Goal: Information Seeking & Learning: Learn about a topic

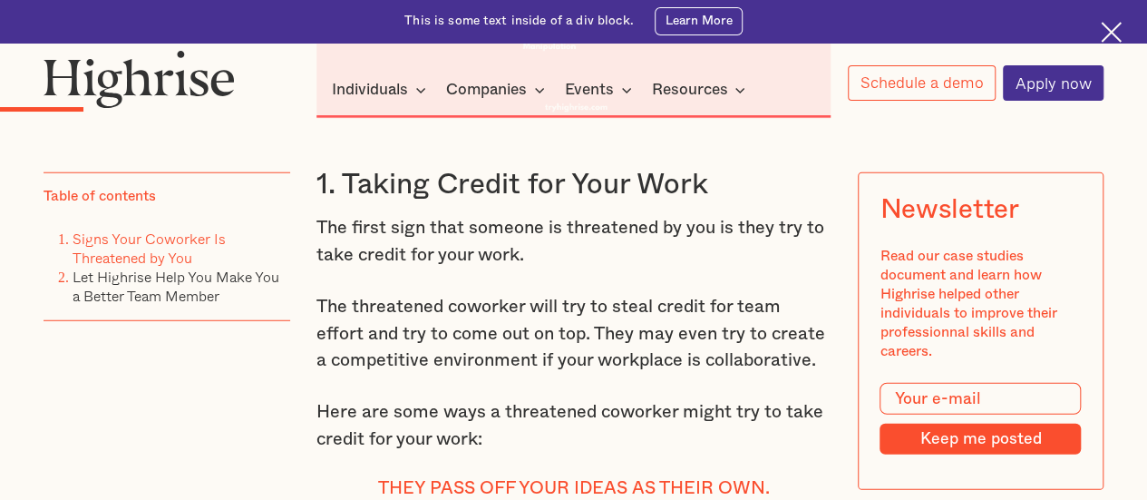
scroll to position [2266, 0]
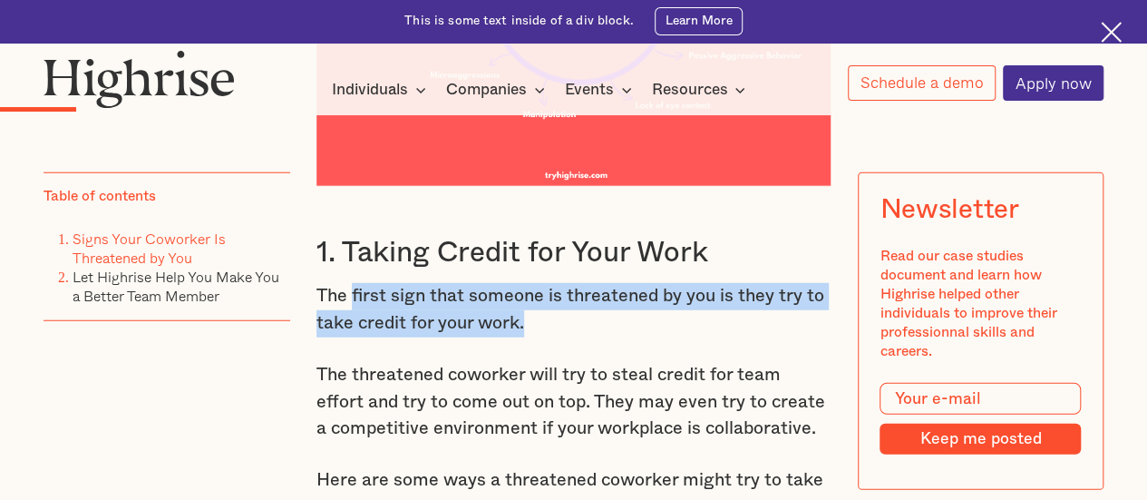
drag, startPoint x: 359, startPoint y: 311, endPoint x: 647, endPoint y: 342, distance: 290.0
click at [647, 336] on p "The first sign that someone is threatened by you is they try to take credit for…" at bounding box center [573, 310] width 515 height 54
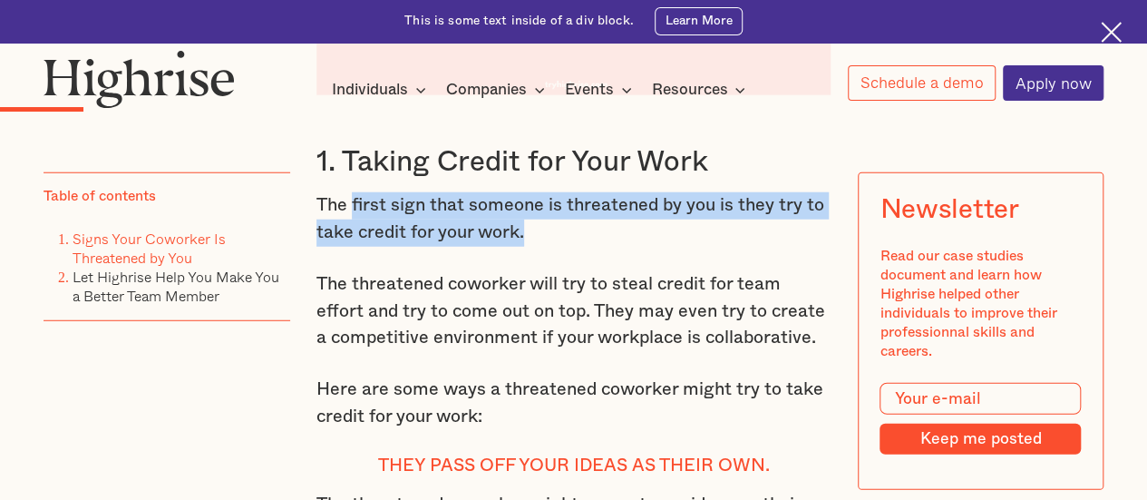
scroll to position [2447, 0]
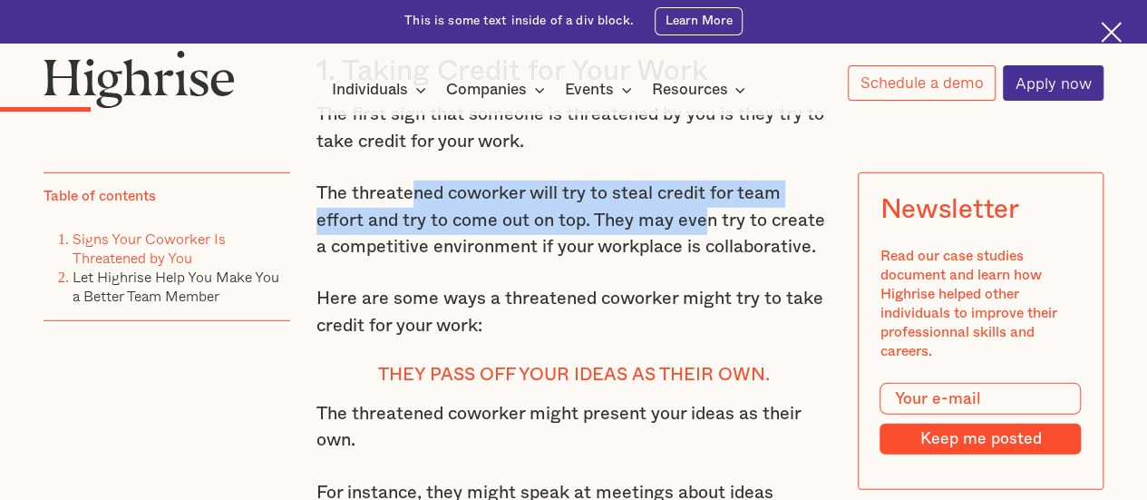
drag, startPoint x: 411, startPoint y: 228, endPoint x: 658, endPoint y: 251, distance: 248.7
click at [658, 251] on p "The threatened coworker will try to steal credit for team effort and try to com…" at bounding box center [573, 220] width 515 height 81
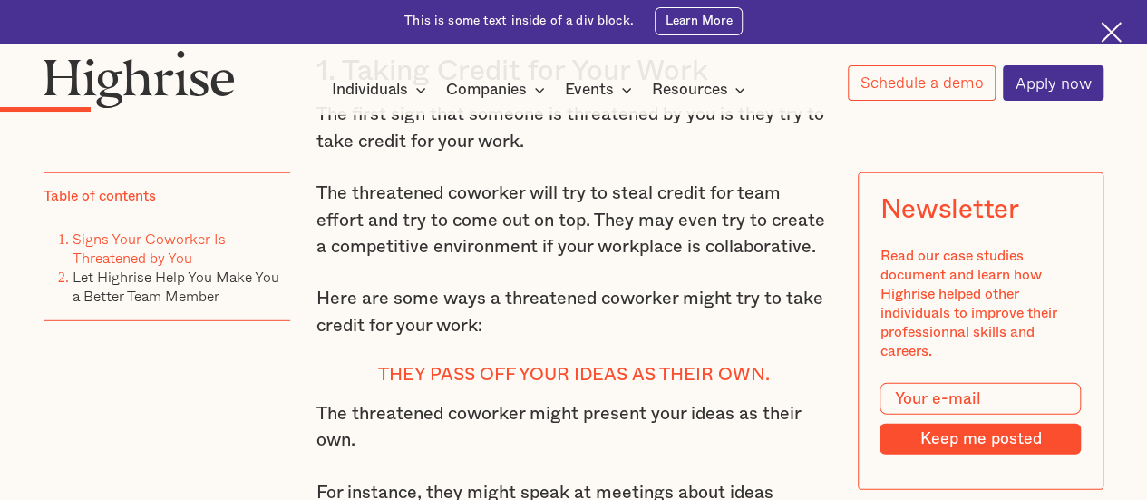
drag, startPoint x: 684, startPoint y: 244, endPoint x: 745, endPoint y: 243, distance: 61.7
click at [745, 243] on p "The threatened coworker will try to steal credit for team effort and try to com…" at bounding box center [573, 220] width 515 height 81
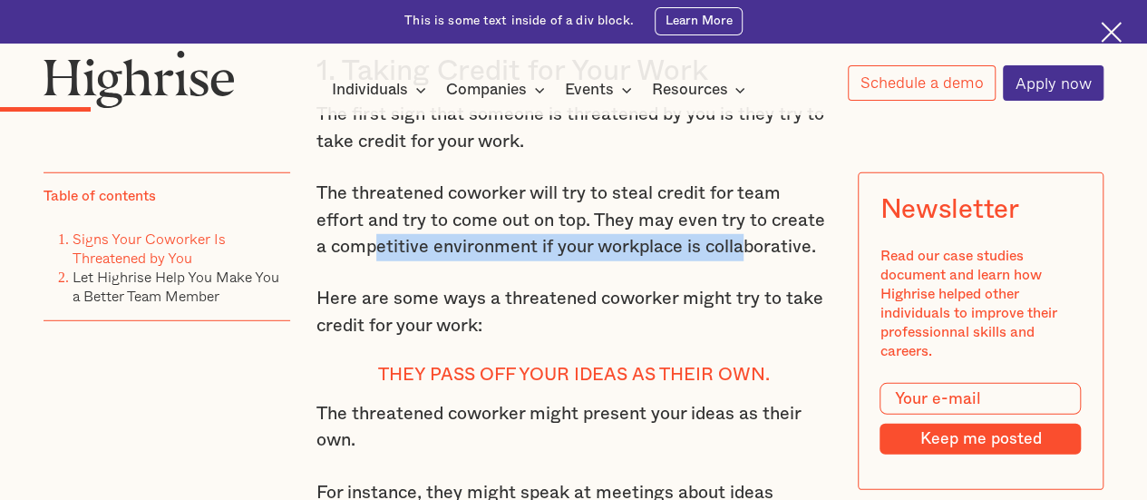
drag, startPoint x: 362, startPoint y: 264, endPoint x: 733, endPoint y: 268, distance: 370.9
click at [733, 261] on p "The threatened coworker will try to steal credit for team effort and try to com…" at bounding box center [573, 220] width 515 height 81
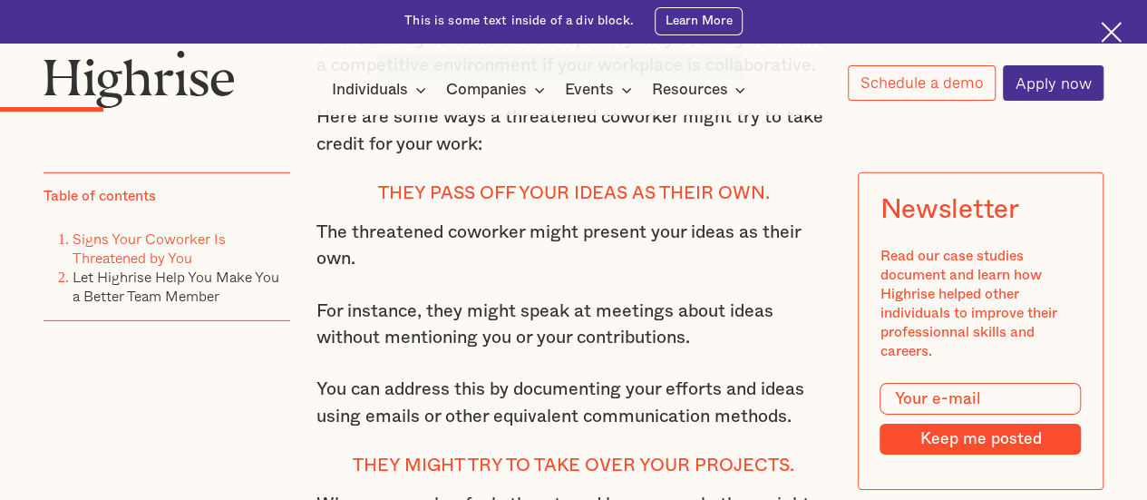
scroll to position [2538, 0]
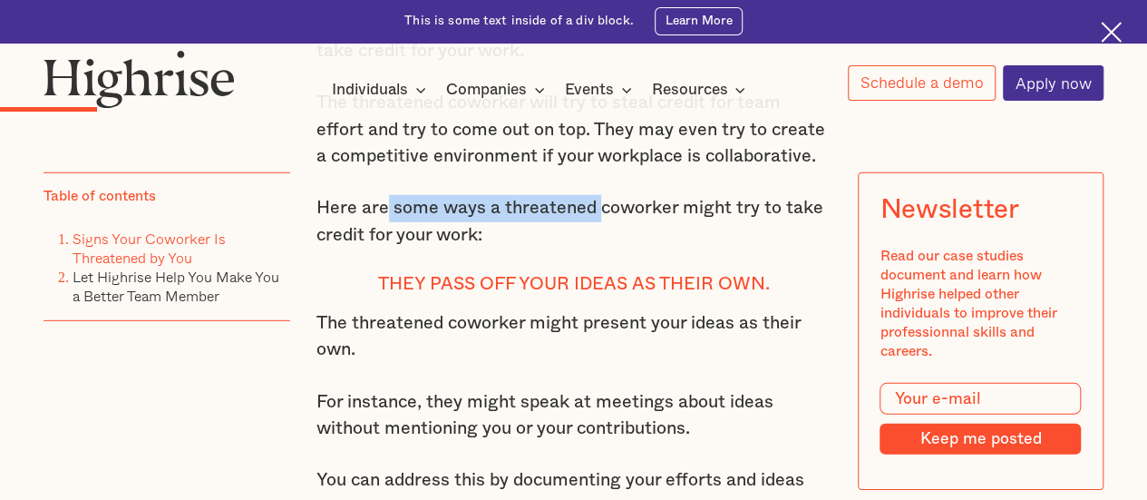
drag, startPoint x: 384, startPoint y: 230, endPoint x: 598, endPoint y: 233, distance: 214.9
click at [598, 233] on p "Here are some ways a threatened coworker might try to take credit for your work:" at bounding box center [573, 222] width 515 height 54
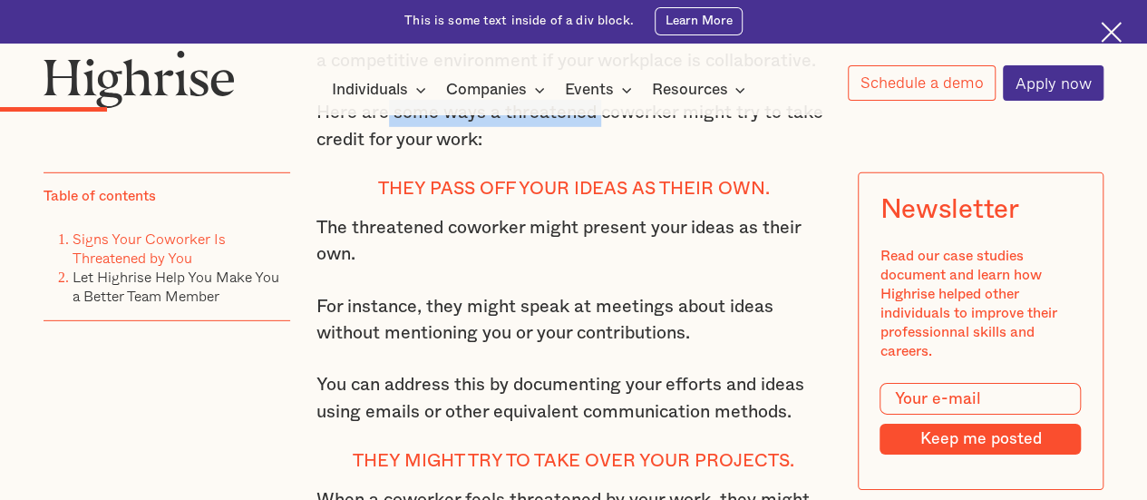
scroll to position [2719, 0]
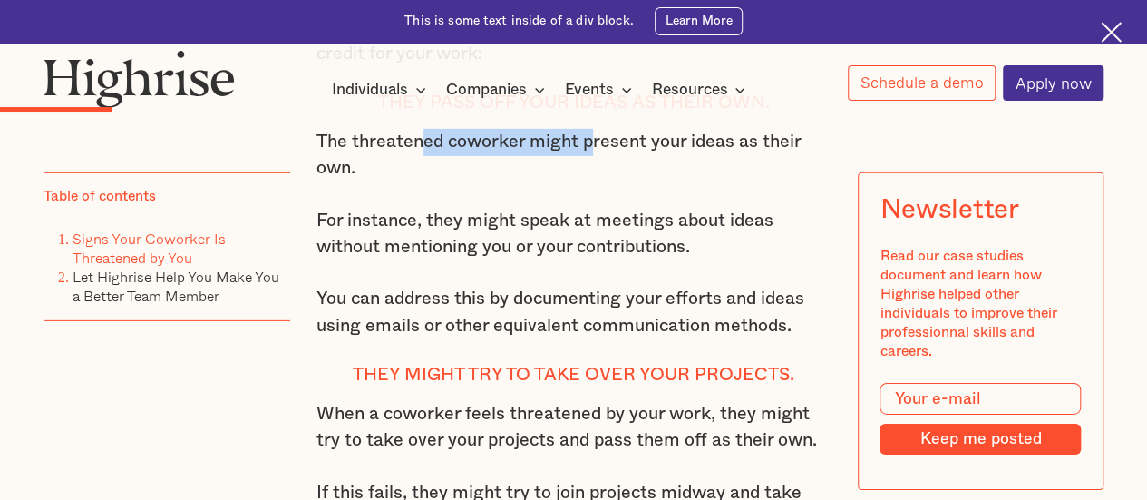
drag, startPoint x: 417, startPoint y: 155, endPoint x: 596, endPoint y: 162, distance: 178.8
click at [596, 162] on p "The threatened coworker might present your ideas as their own." at bounding box center [573, 156] width 515 height 54
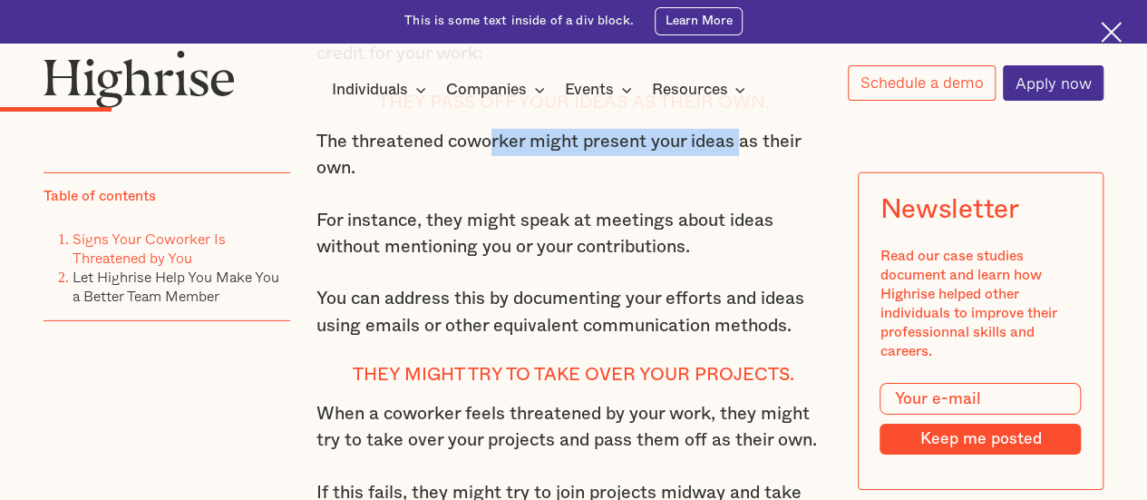
drag, startPoint x: 488, startPoint y: 171, endPoint x: 744, endPoint y: 166, distance: 256.7
click at [744, 166] on p "The threatened coworker might present your ideas as their own." at bounding box center [573, 156] width 515 height 54
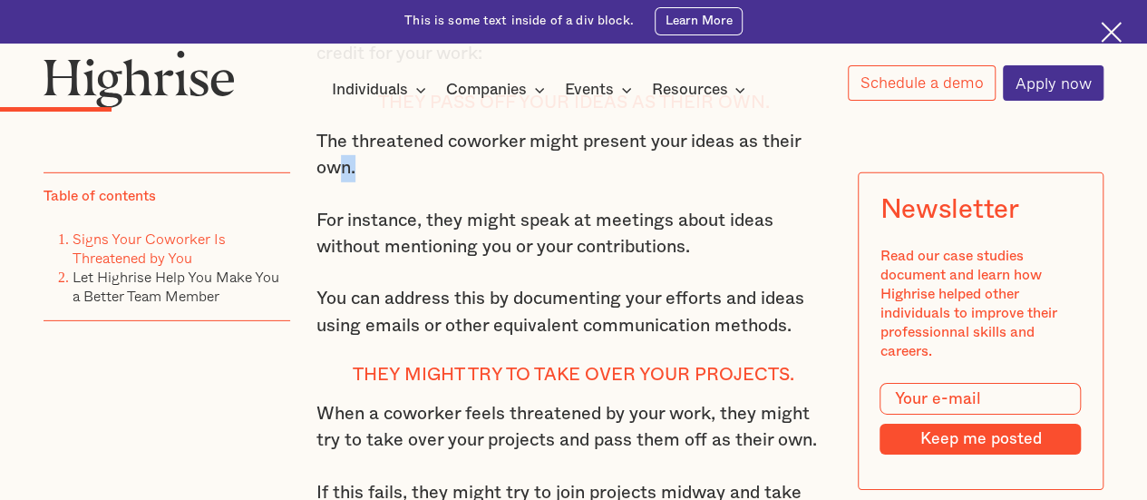
drag, startPoint x: 332, startPoint y: 199, endPoint x: 354, endPoint y: 199, distance: 21.8
click at [354, 182] on p "The threatened coworker might present your ideas as their own." at bounding box center [573, 156] width 515 height 54
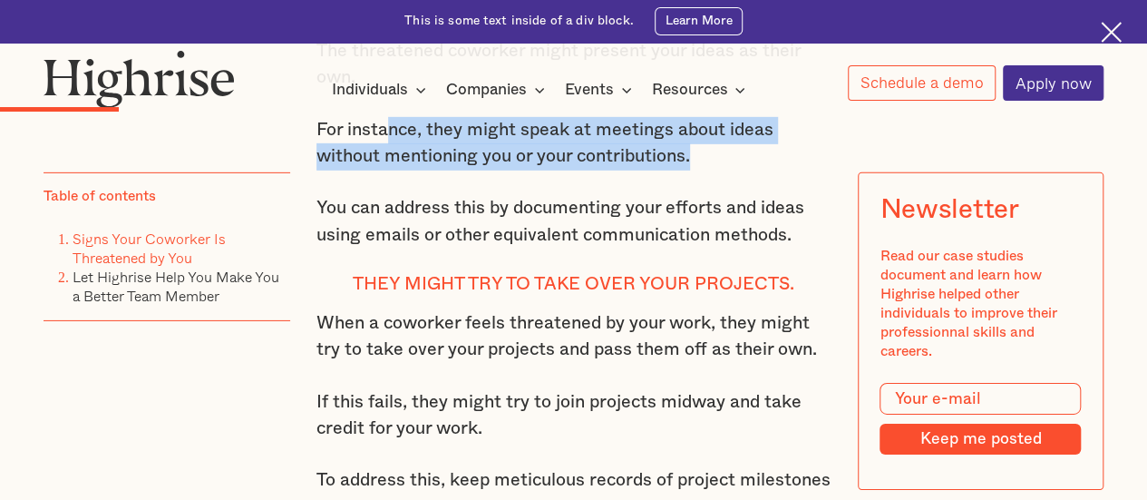
drag, startPoint x: 386, startPoint y: 161, endPoint x: 715, endPoint y: 170, distance: 329.3
click at [715, 170] on p "For instance, they might speak at meetings about ideas without mentioning you o…" at bounding box center [573, 144] width 515 height 54
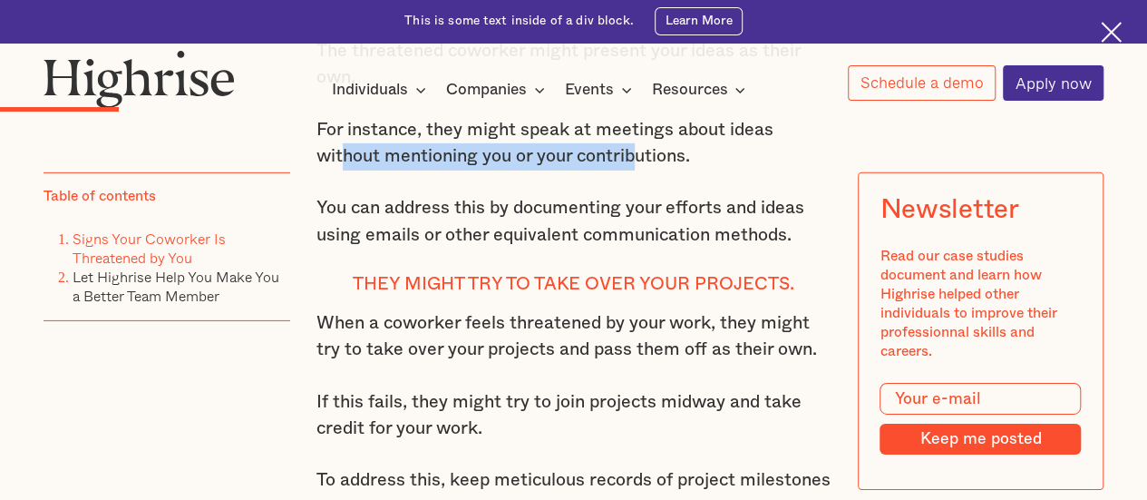
drag, startPoint x: 350, startPoint y: 183, endPoint x: 642, endPoint y: 190, distance: 292.1
click at [641, 170] on p "For instance, they might speak at meetings about ideas without mentioning you o…" at bounding box center [573, 144] width 515 height 54
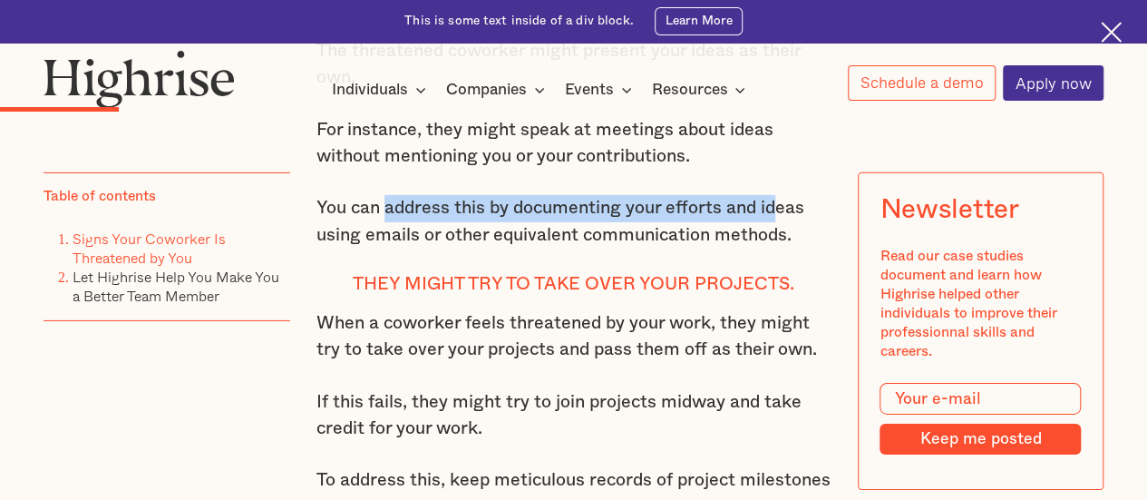
drag, startPoint x: 386, startPoint y: 233, endPoint x: 783, endPoint y: 234, distance: 396.3
click at [783, 234] on p "You can address this by documenting your efforts and ideas using emails or othe…" at bounding box center [573, 222] width 515 height 54
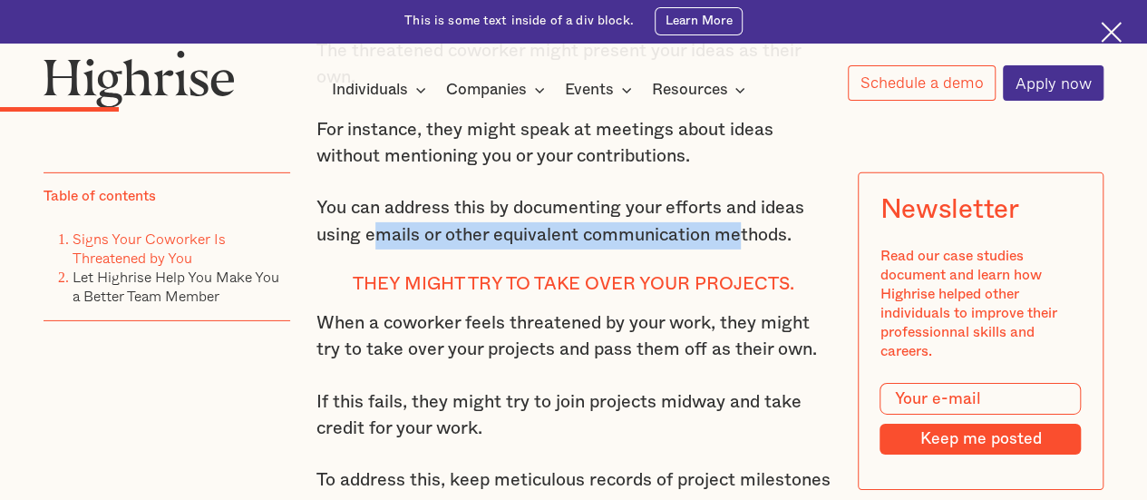
drag, startPoint x: 379, startPoint y: 258, endPoint x: 743, endPoint y: 273, distance: 364.0
click at [743, 248] on p "You can address this by documenting your efforts and ideas using emails or othe…" at bounding box center [573, 222] width 515 height 54
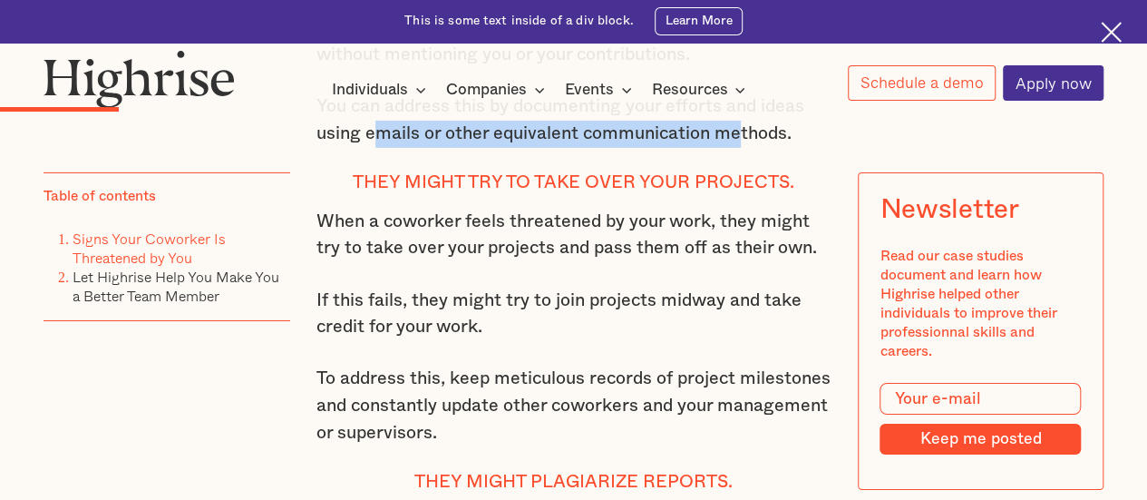
scroll to position [2992, 0]
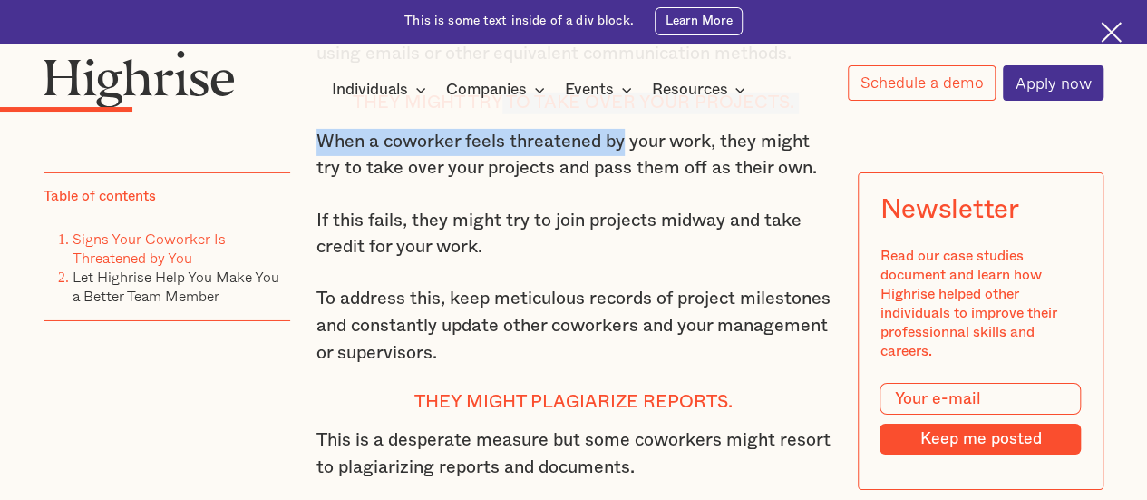
drag, startPoint x: 503, startPoint y: 143, endPoint x: 628, endPoint y: 155, distance: 124.8
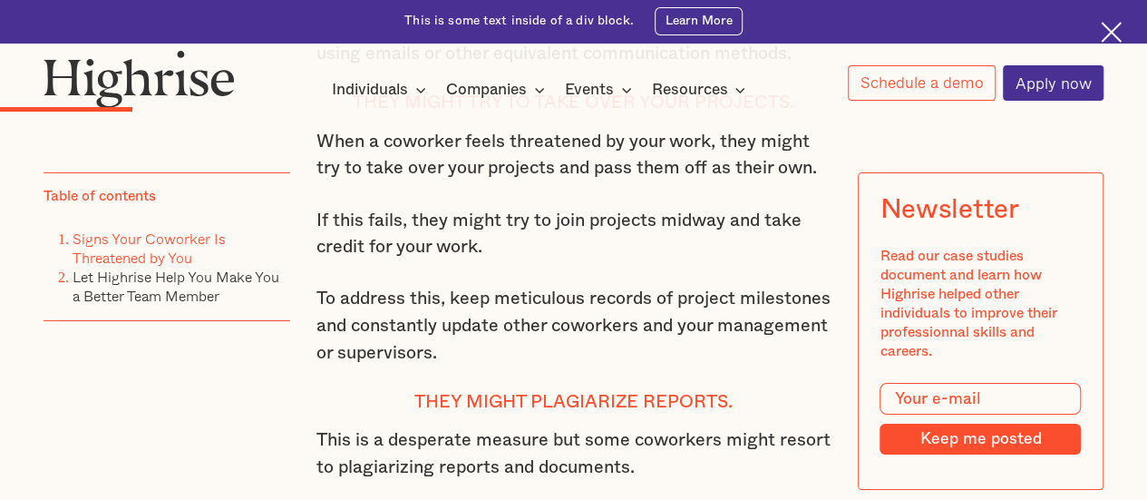
click at [557, 257] on p "If this fails, they might try to join projects midway and take credit for your …" at bounding box center [573, 235] width 515 height 54
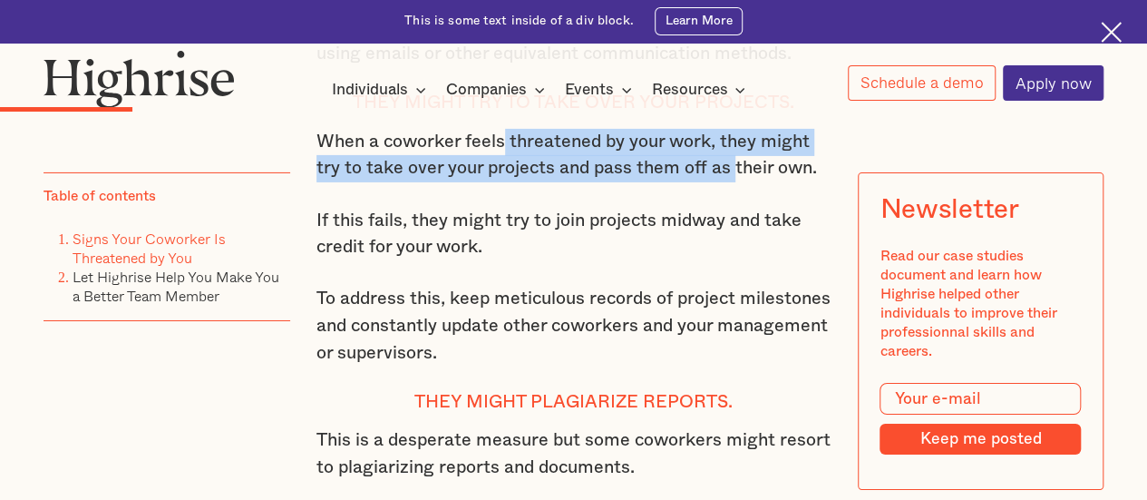
drag, startPoint x: 523, startPoint y: 176, endPoint x: 736, endPoint y: 200, distance: 214.5
click at [736, 182] on p "When a coworker feels threatened by your work, they might try to take over your…" at bounding box center [573, 156] width 515 height 54
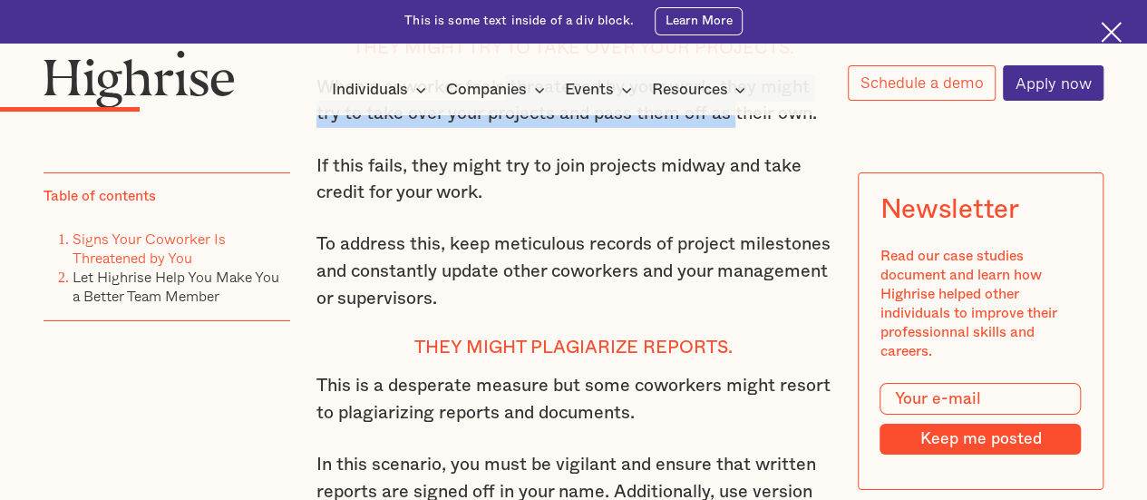
scroll to position [3082, 0]
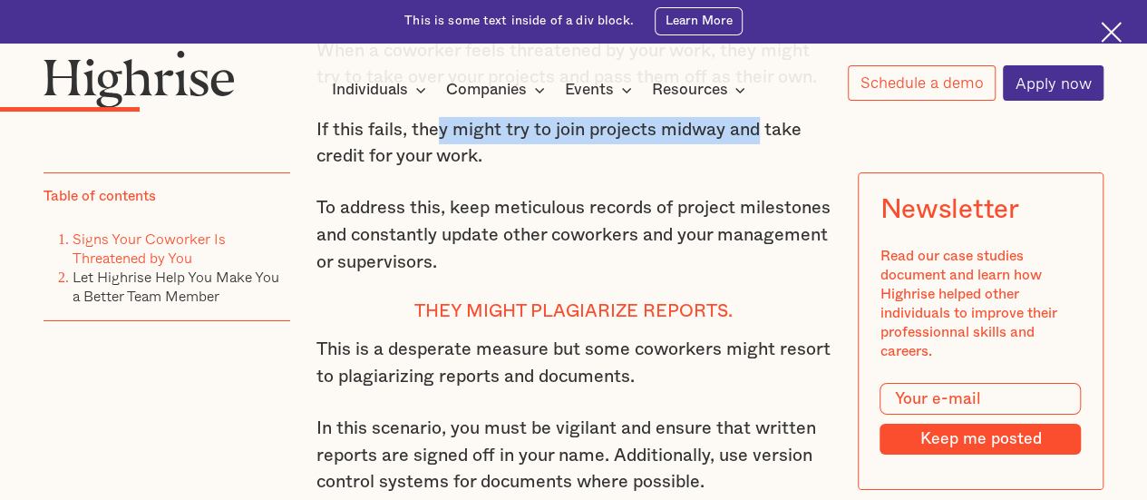
drag, startPoint x: 506, startPoint y: 161, endPoint x: 764, endPoint y: 168, distance: 258.5
click at [764, 166] on p "If this fails, they might try to join projects midway and take credit for your …" at bounding box center [573, 144] width 515 height 54
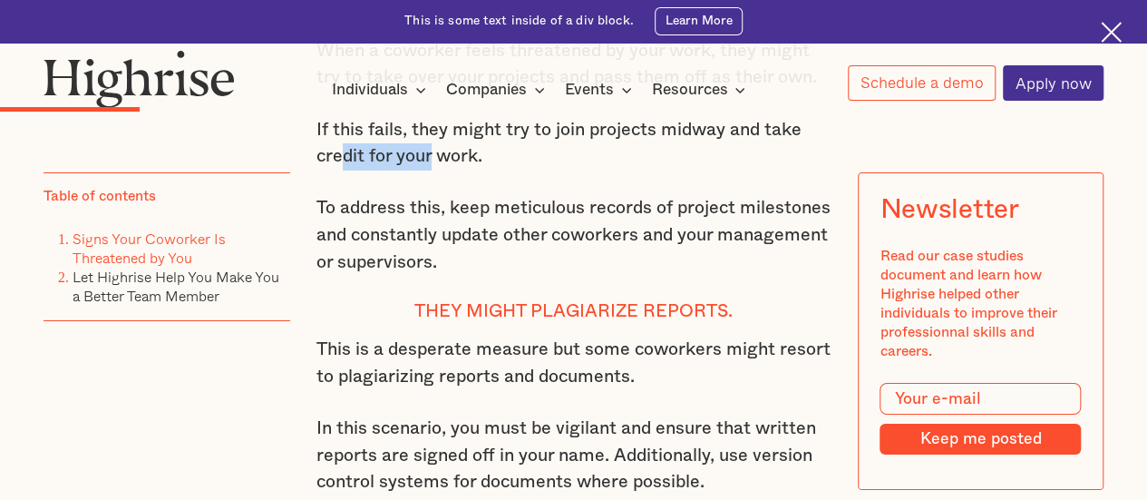
drag, startPoint x: 340, startPoint y: 182, endPoint x: 446, endPoint y: 194, distance: 106.7
click at [432, 170] on p "If this fails, they might try to join projects midway and take credit for your …" at bounding box center [573, 144] width 515 height 54
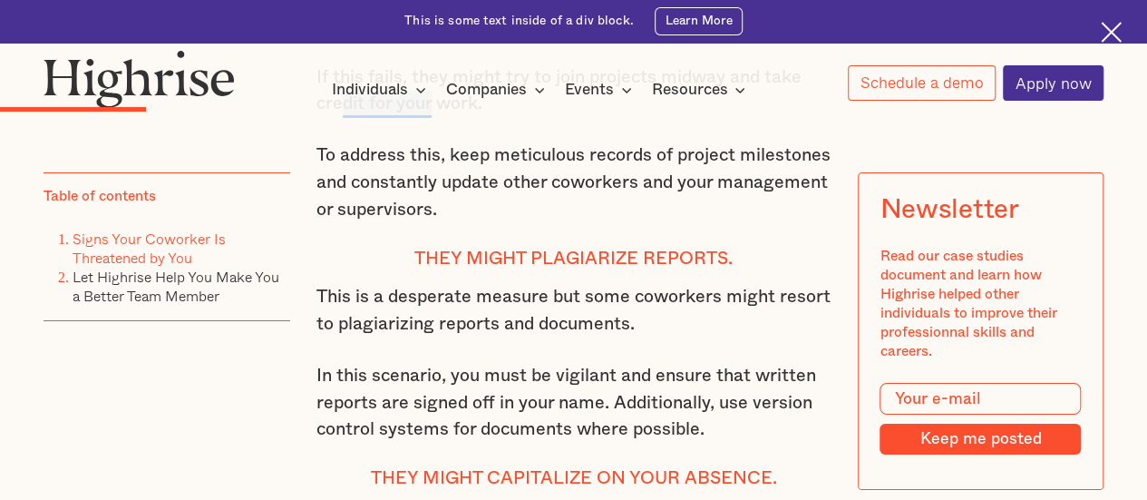
scroll to position [3173, 0]
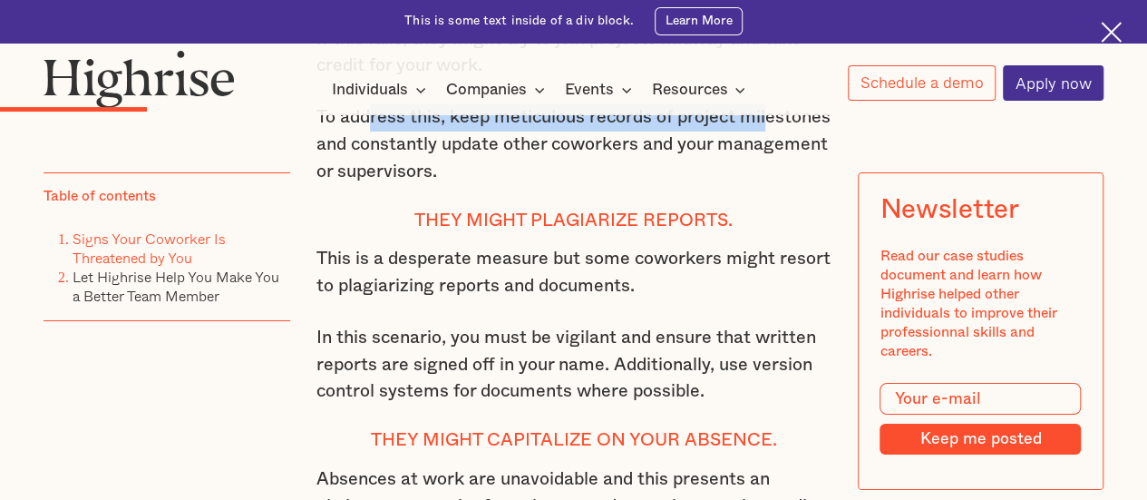
drag, startPoint x: 363, startPoint y: 144, endPoint x: 769, endPoint y: 156, distance: 406.4
click at [769, 156] on p "To address this, keep meticulous records of project milestones and constantly u…" at bounding box center [573, 144] width 515 height 81
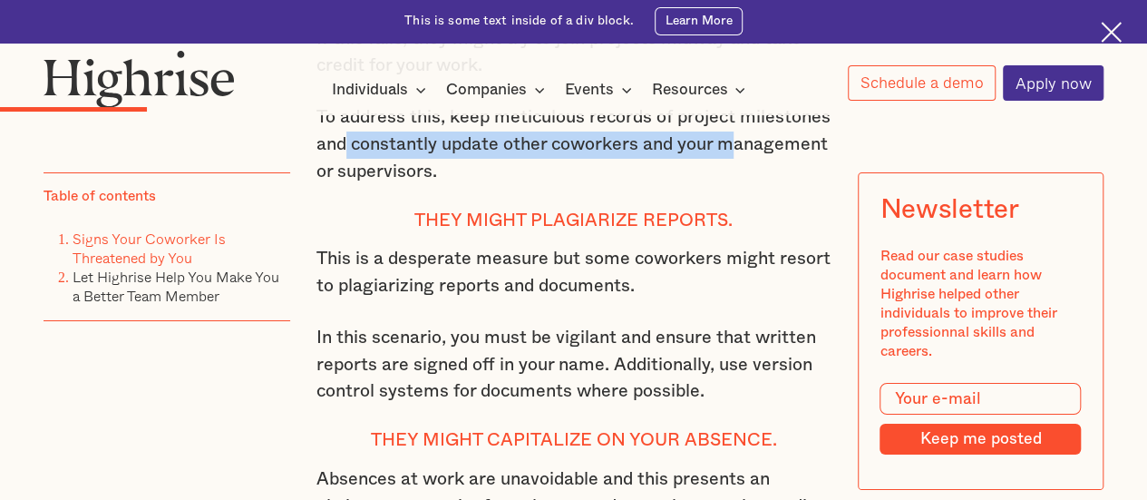
drag, startPoint x: 345, startPoint y: 171, endPoint x: 740, endPoint y: 171, distance: 394.5
click at [740, 171] on p "To address this, keep meticulous records of project milestones and constantly u…" at bounding box center [573, 144] width 515 height 81
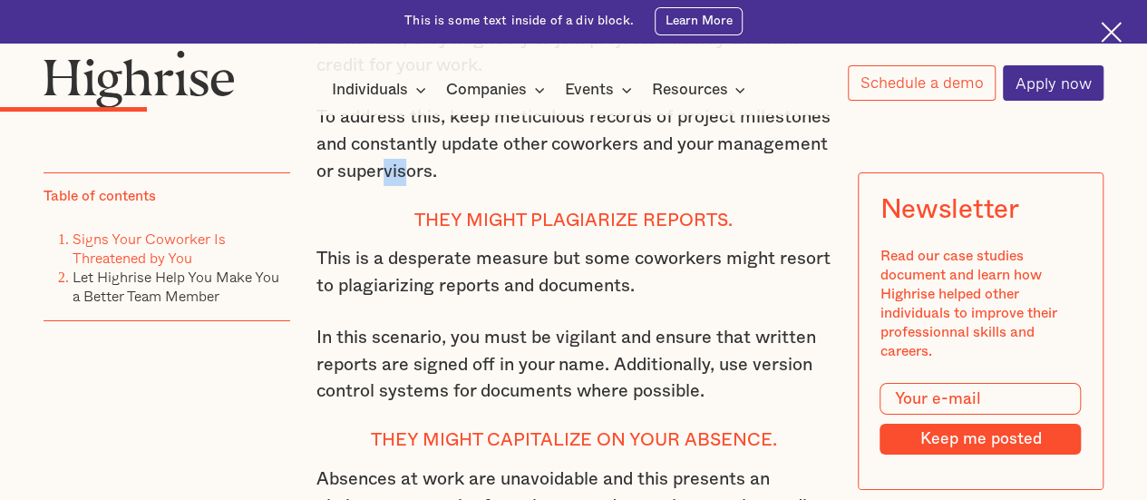
drag, startPoint x: 382, startPoint y: 199, endPoint x: 410, endPoint y: 197, distance: 28.2
click at [410, 185] on p "To address this, keep meticulous records of project milestones and constantly u…" at bounding box center [573, 144] width 515 height 81
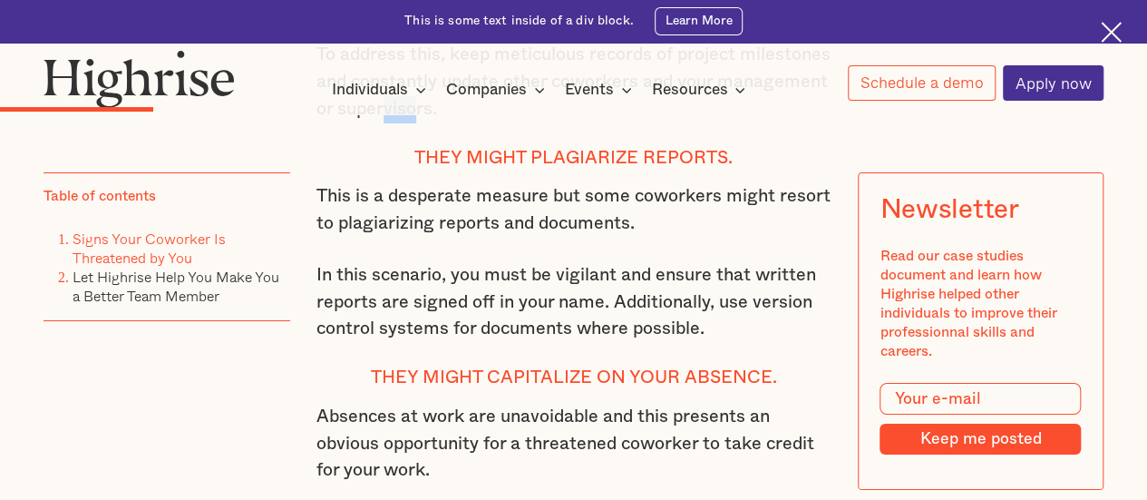
scroll to position [3264, 0]
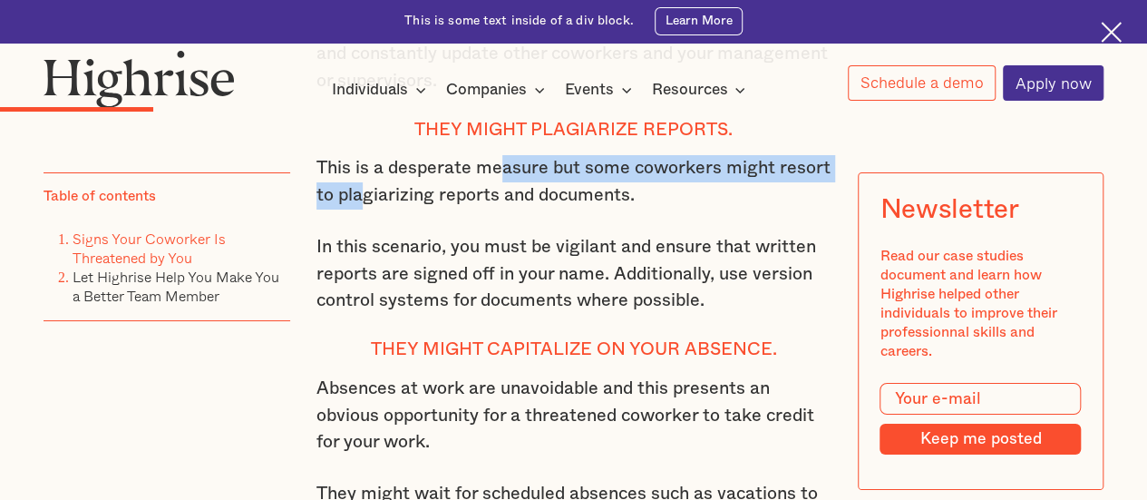
drag, startPoint x: 359, startPoint y: 222, endPoint x: 501, endPoint y: 197, distance: 144.6
click at [501, 197] on p "This is a desperate measure but some coworkers might resort to plagiarizing rep…" at bounding box center [573, 182] width 515 height 54
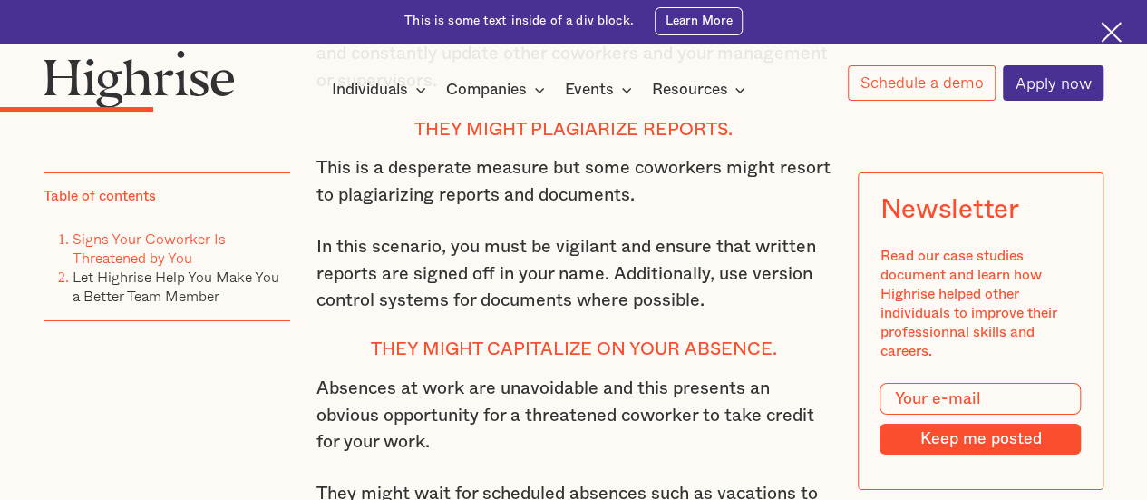
click at [506, 258] on div "Signs Your Coworker Is Threatened by You Is a coworker constantly undermining y…" at bounding box center [573, 463] width 515 height 4024
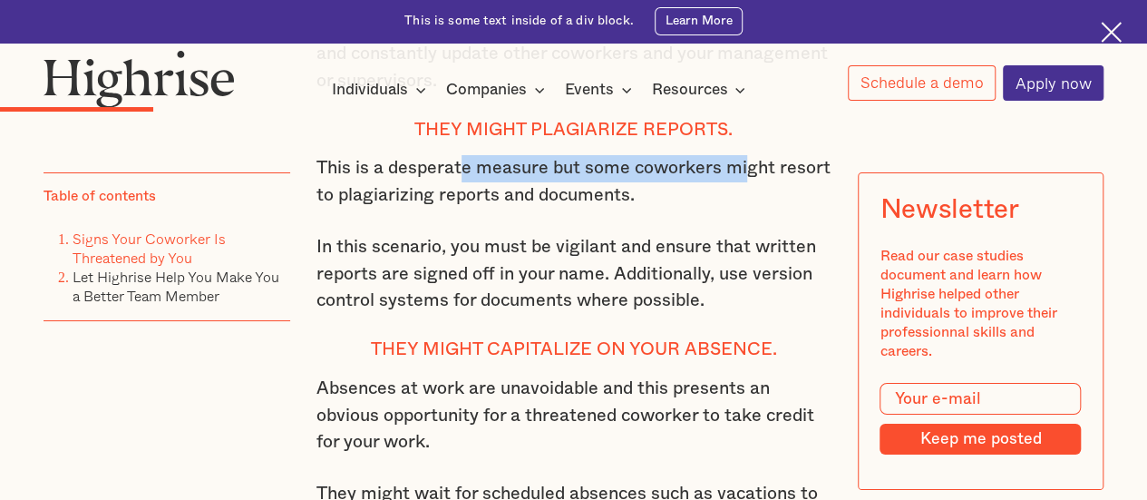
drag, startPoint x: 510, startPoint y: 207, endPoint x: 745, endPoint y: 199, distance: 235.9
click at [745, 199] on p "This is a desperate measure but some coworkers might resort to plagiarizing rep…" at bounding box center [573, 182] width 515 height 54
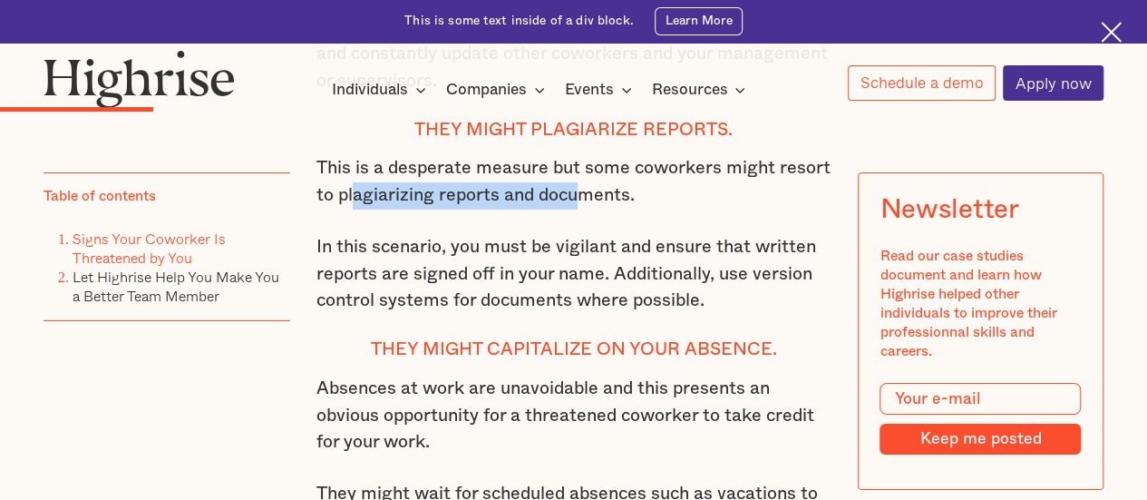
drag, startPoint x: 351, startPoint y: 228, endPoint x: 586, endPoint y: 229, distance: 234.9
click at [586, 209] on p "This is a desperate measure but some coworkers might resort to plagiarizing rep…" at bounding box center [573, 182] width 515 height 54
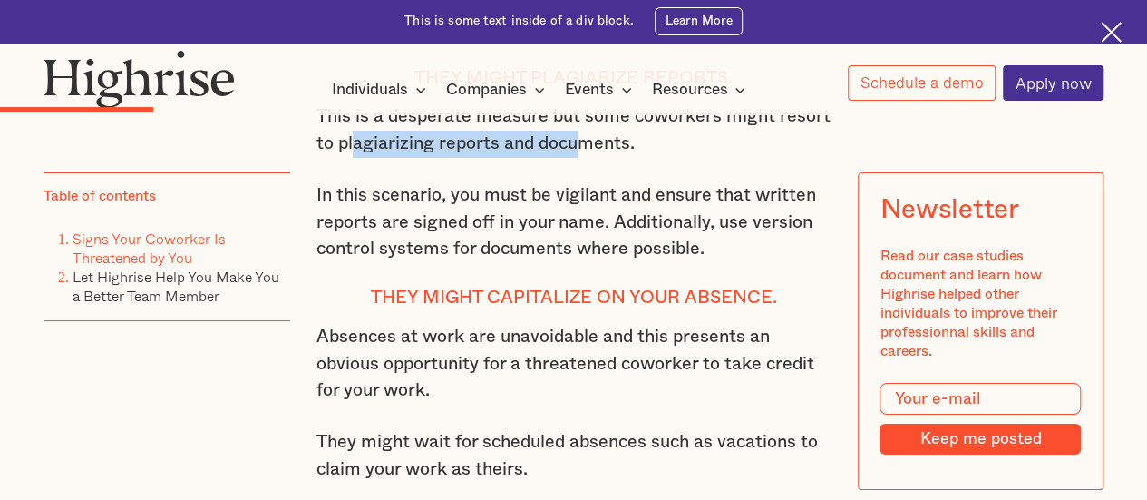
scroll to position [3354, 0]
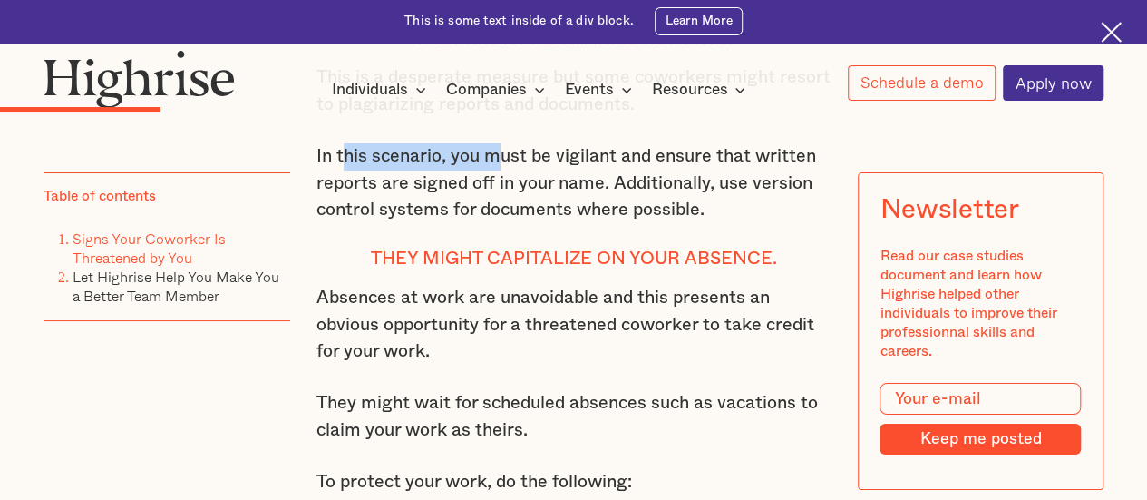
drag, startPoint x: 343, startPoint y: 199, endPoint x: 504, endPoint y: 190, distance: 161.7
click at [504, 190] on p "In this scenario, you must be vigilant and ensure that written reports are sign…" at bounding box center [573, 183] width 515 height 81
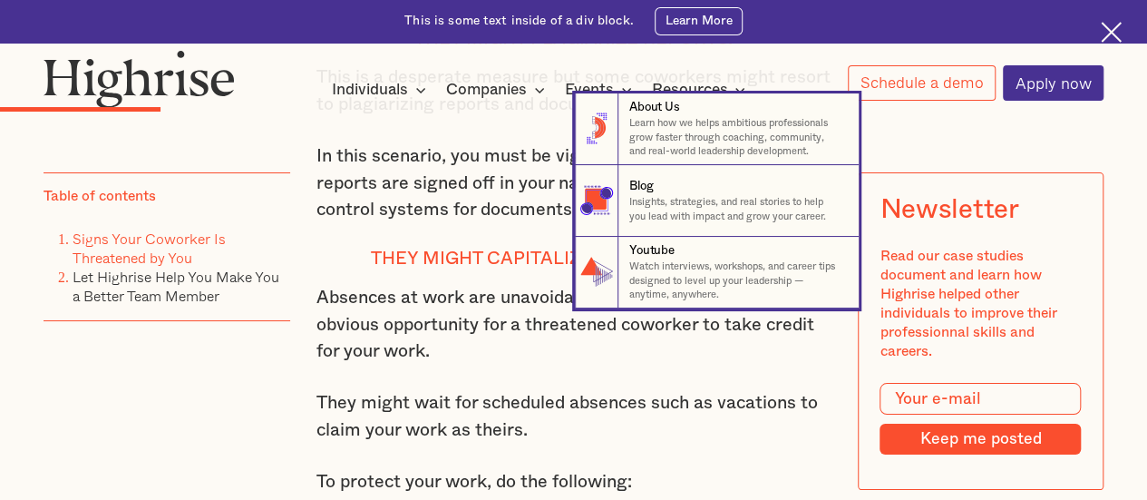
click at [447, 217] on nav "8 About Us Learn how we helps ambitious professionals grow faster through coach…" at bounding box center [573, 200] width 1145 height 215
click at [419, 144] on nav "8 About Us Learn how we helps ambitious professionals grow faster through coach…" at bounding box center [573, 200] width 1145 height 215
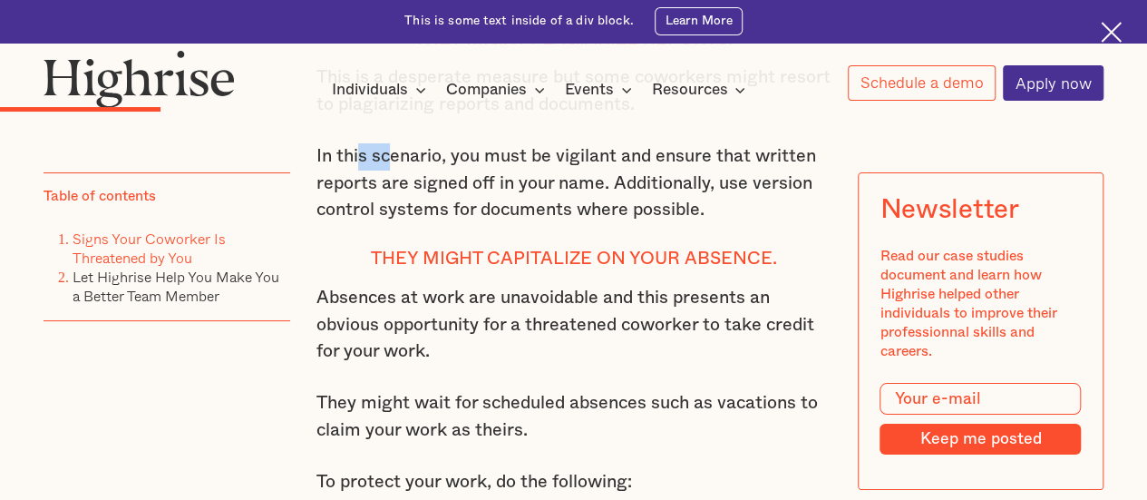
drag, startPoint x: 359, startPoint y: 194, endPoint x: 388, endPoint y: 194, distance: 29.0
click at [388, 194] on p "In this scenario, you must be vigilant and ensure that written reports are sign…" at bounding box center [573, 183] width 515 height 81
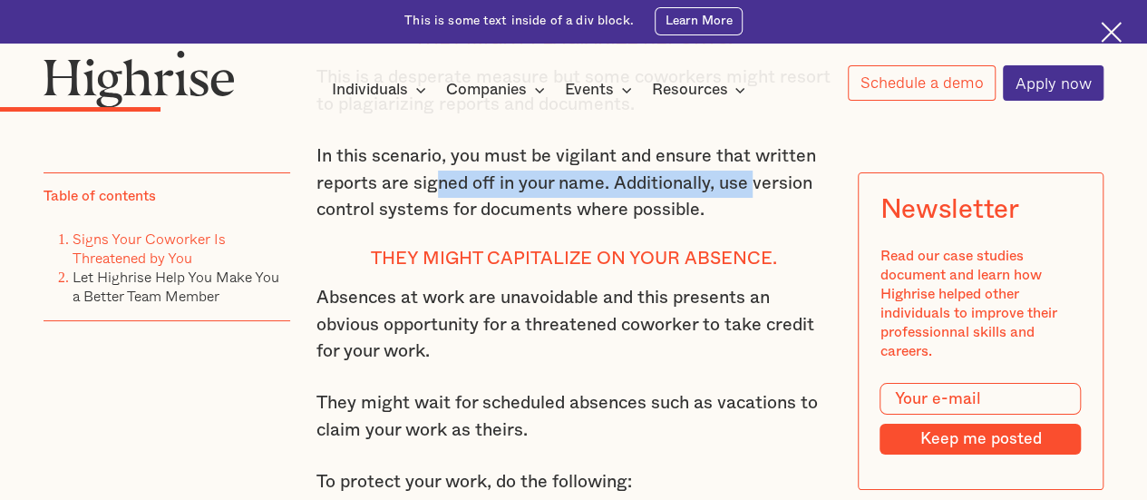
drag, startPoint x: 433, startPoint y: 229, endPoint x: 756, endPoint y: 226, distance: 322.8
click at [756, 224] on p "In this scenario, you must be vigilant and ensure that written reports are sign…" at bounding box center [573, 183] width 515 height 81
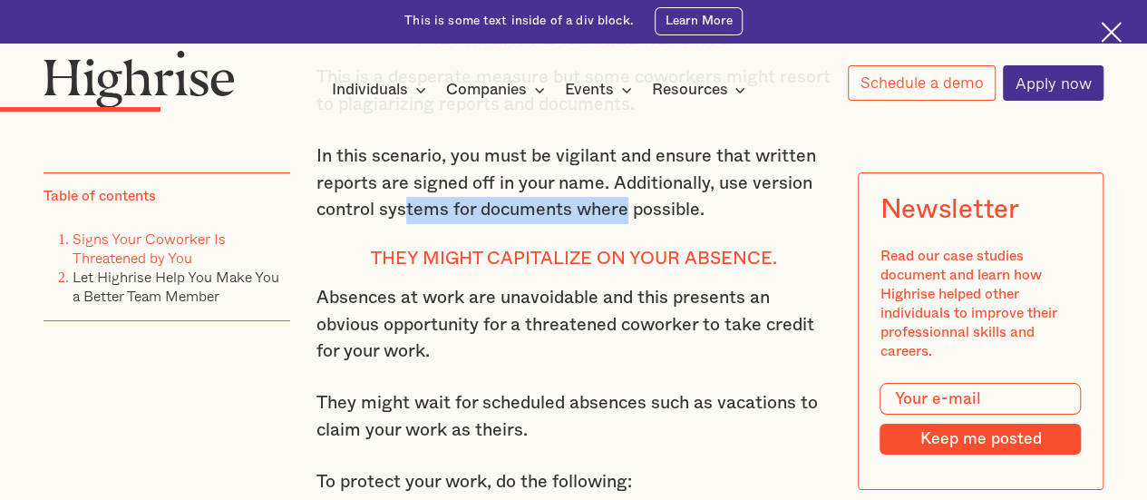
drag, startPoint x: 403, startPoint y: 244, endPoint x: 634, endPoint y: 254, distance: 231.4
click at [631, 224] on p "In this scenario, you must be vigilant and ensure that written reports are sign…" at bounding box center [573, 183] width 515 height 81
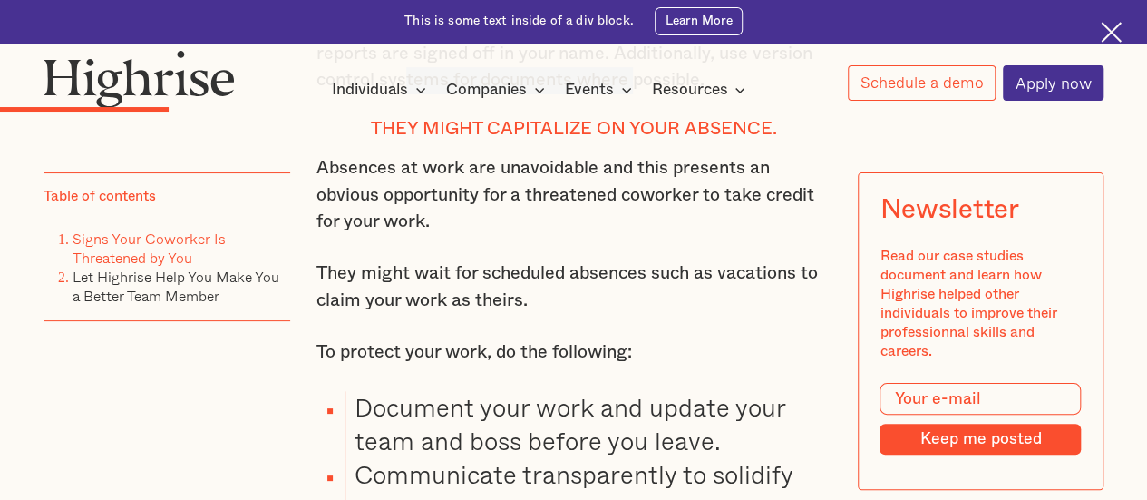
scroll to position [3445, 0]
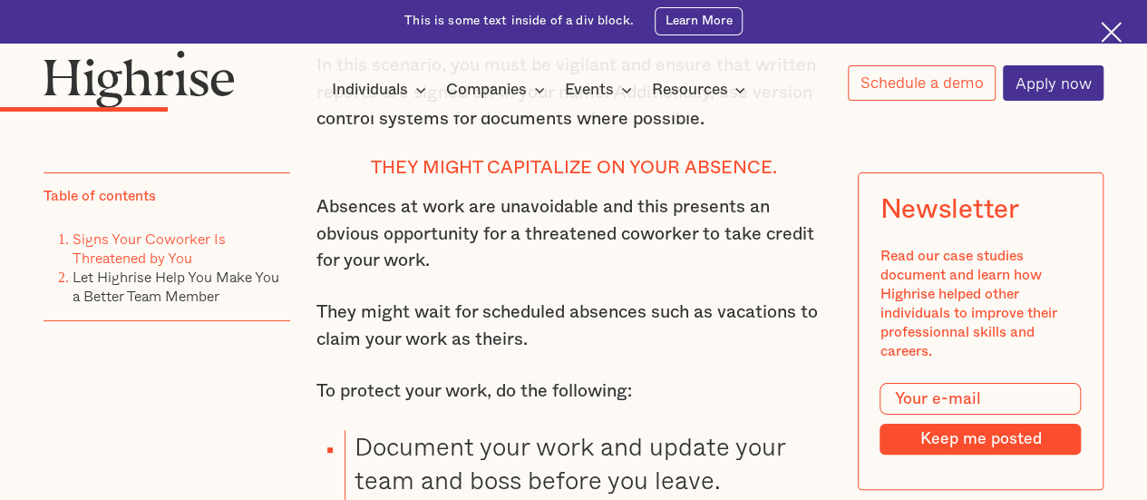
click at [487, 180] on h4 "They might capitalize on your absence." at bounding box center [573, 169] width 515 height 22
drag, startPoint x: 429, startPoint y: 202, endPoint x: 638, endPoint y: 204, distance: 209.5
click at [638, 180] on h4 "They might capitalize on your absence." at bounding box center [573, 169] width 515 height 22
click at [579, 249] on p "Absences at work are unavoidable and this presents an obvious opportunity for a…" at bounding box center [573, 234] width 515 height 81
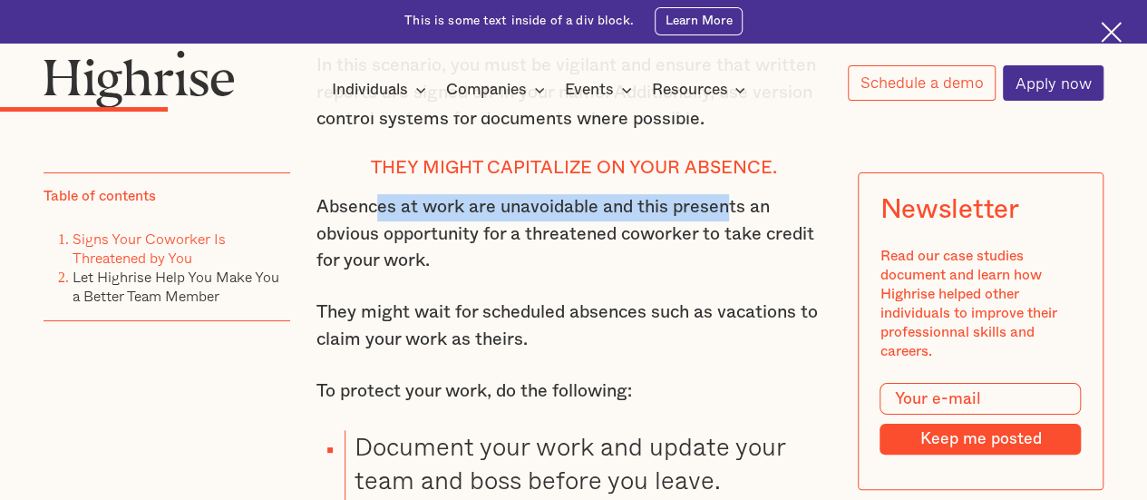
drag, startPoint x: 379, startPoint y: 250, endPoint x: 725, endPoint y: 241, distance: 346.5
click at [725, 241] on p "Absences at work are unavoidable and this presents an obvious opportunity for a…" at bounding box center [573, 234] width 515 height 81
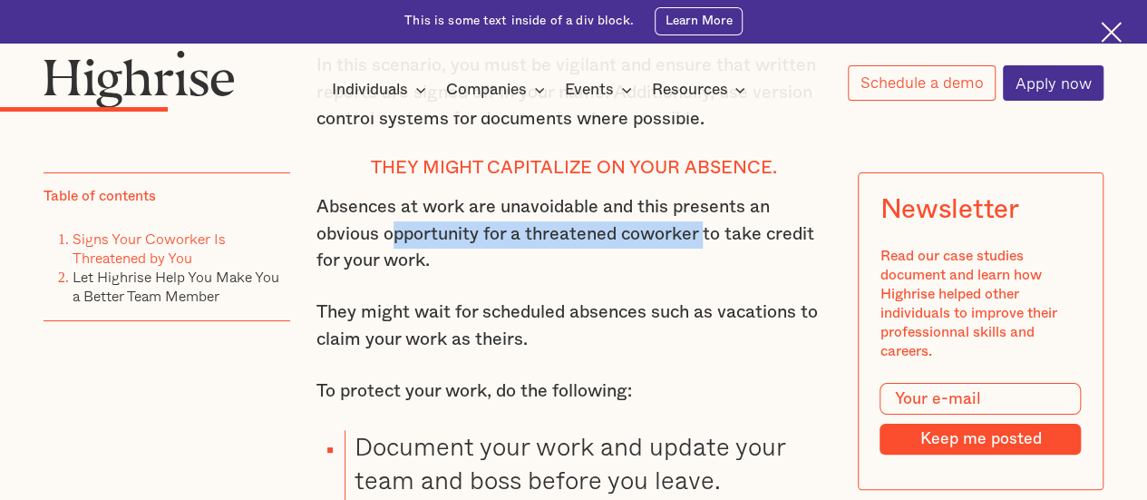
drag, startPoint x: 394, startPoint y: 277, endPoint x: 705, endPoint y: 272, distance: 312.0
click at [705, 272] on p "Absences at work are unavoidable and this presents an obvious opportunity for a…" at bounding box center [573, 234] width 515 height 81
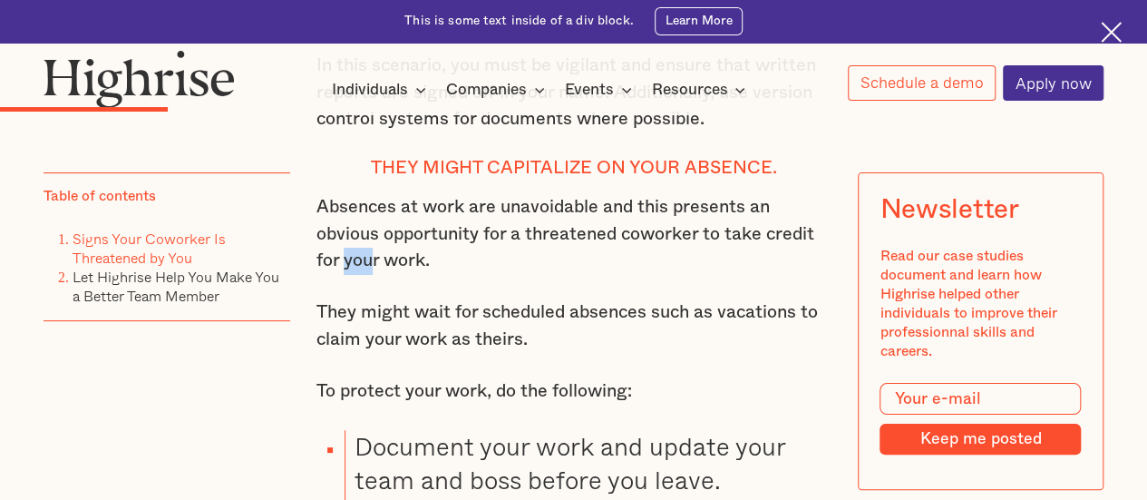
drag, startPoint x: 338, startPoint y: 302, endPoint x: 412, endPoint y: 303, distance: 73.5
click at [412, 275] on p "Absences at work are unavoidable and this presents an obvious opportunity for a…" at bounding box center [573, 234] width 515 height 81
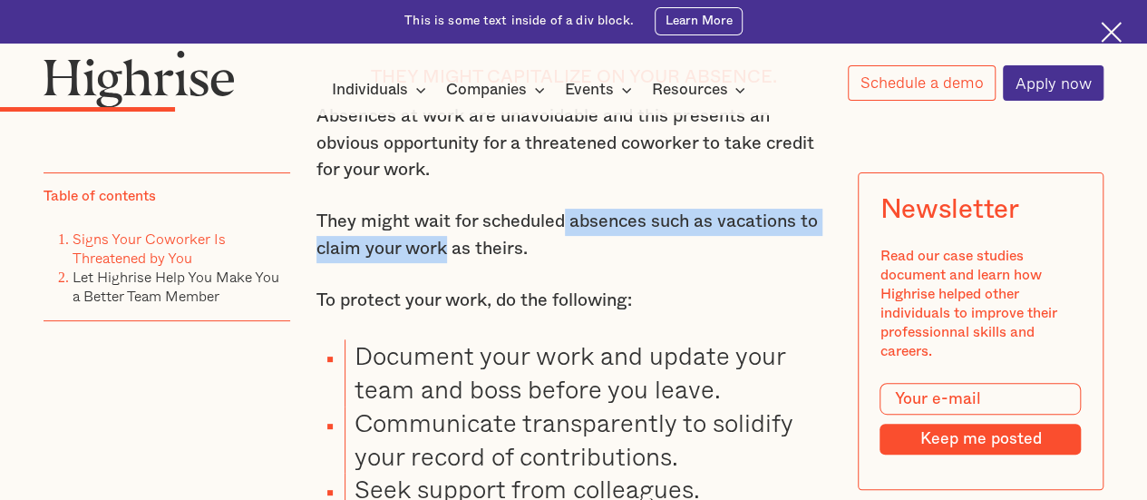
drag, startPoint x: 441, startPoint y: 275, endPoint x: 568, endPoint y: 267, distance: 127.2
click at [568, 262] on p "They might wait for scheduled absences such as vacations to claim your work as …" at bounding box center [573, 236] width 515 height 54
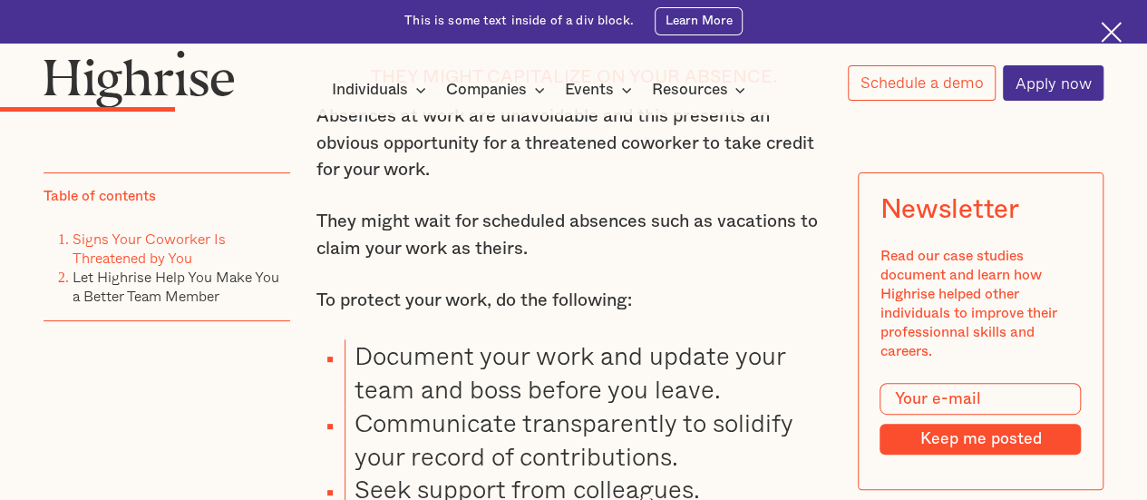
click at [584, 262] on p "They might wait for scheduled absences such as vacations to claim your work as …" at bounding box center [573, 236] width 515 height 54
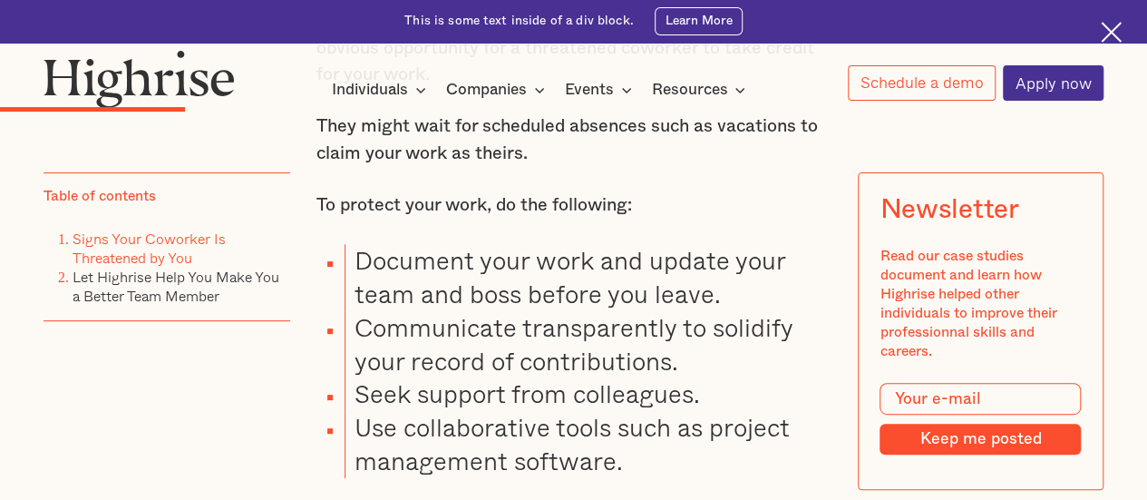
scroll to position [3717, 0]
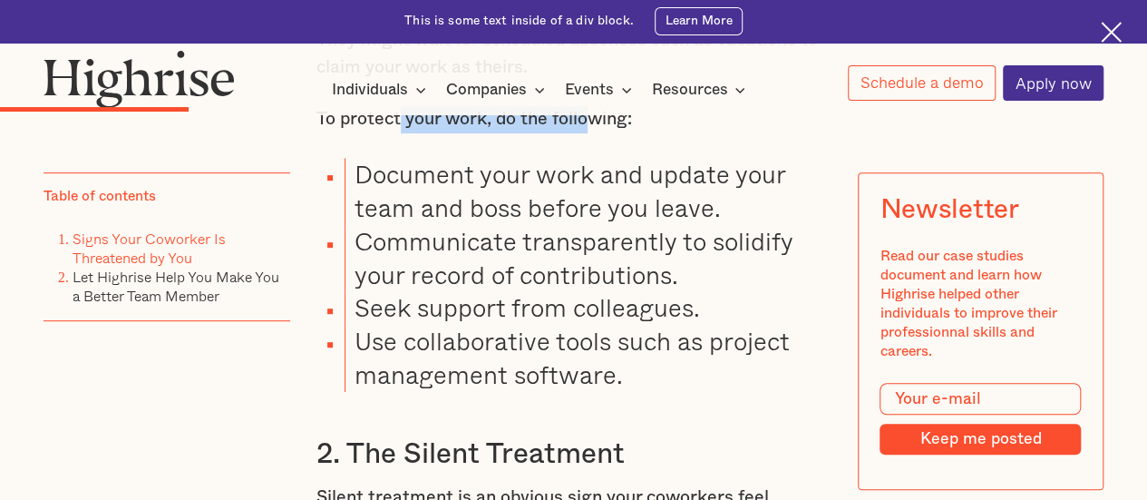
drag, startPoint x: 396, startPoint y: 151, endPoint x: 595, endPoint y: 157, distance: 198.7
click at [605, 133] on p "To protect your work, do the following:" at bounding box center [573, 119] width 515 height 27
click at [533, 214] on li "Document your work and update your team and boss before you leave." at bounding box center [588, 191] width 486 height 67
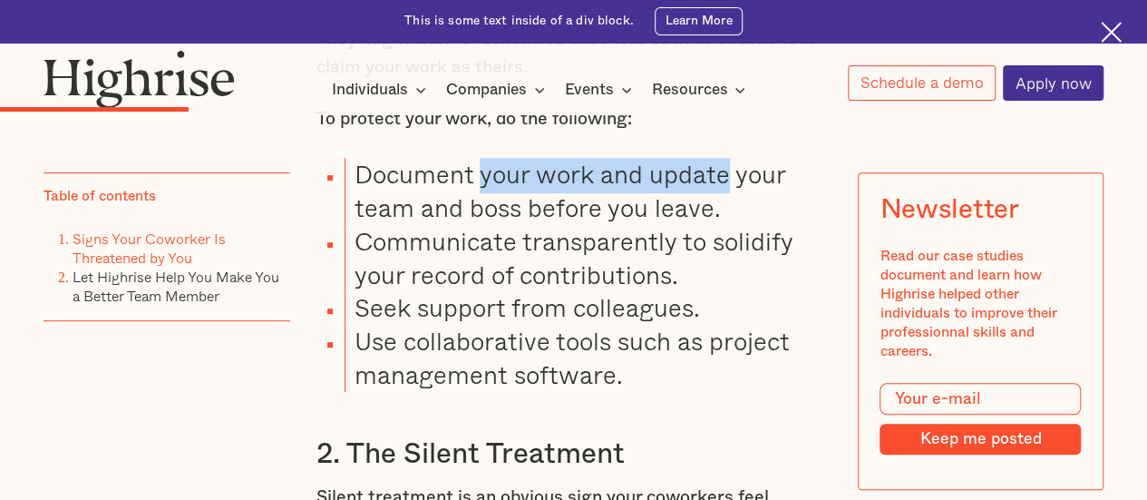
drag, startPoint x: 479, startPoint y: 215, endPoint x: 729, endPoint y: 215, distance: 250.3
click at [729, 215] on li "Document your work and update your team and boss before you leave." at bounding box center [588, 191] width 486 height 67
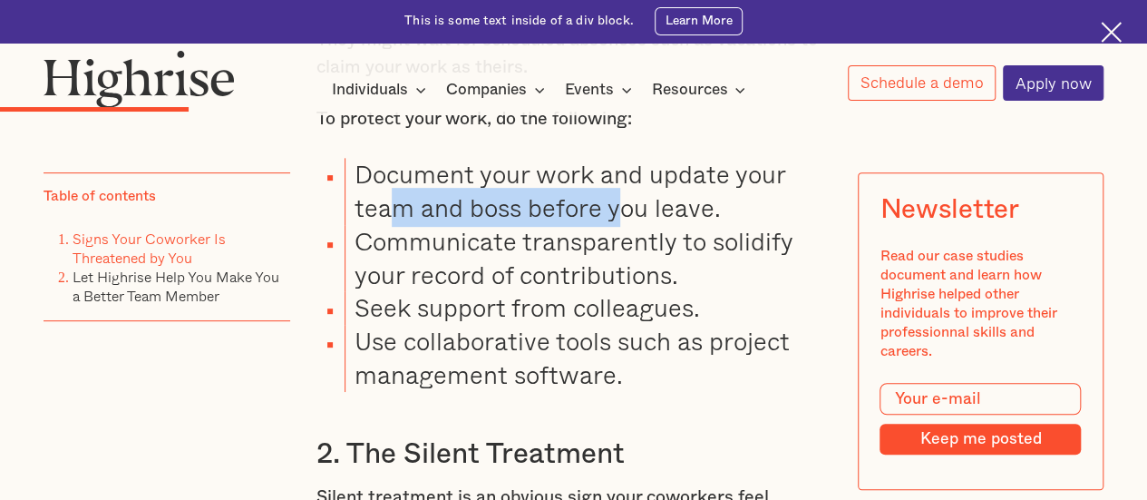
drag, startPoint x: 394, startPoint y: 245, endPoint x: 622, endPoint y: 245, distance: 227.6
click at [622, 225] on li "Document your work and update your team and boss before you leave." at bounding box center [588, 191] width 486 height 67
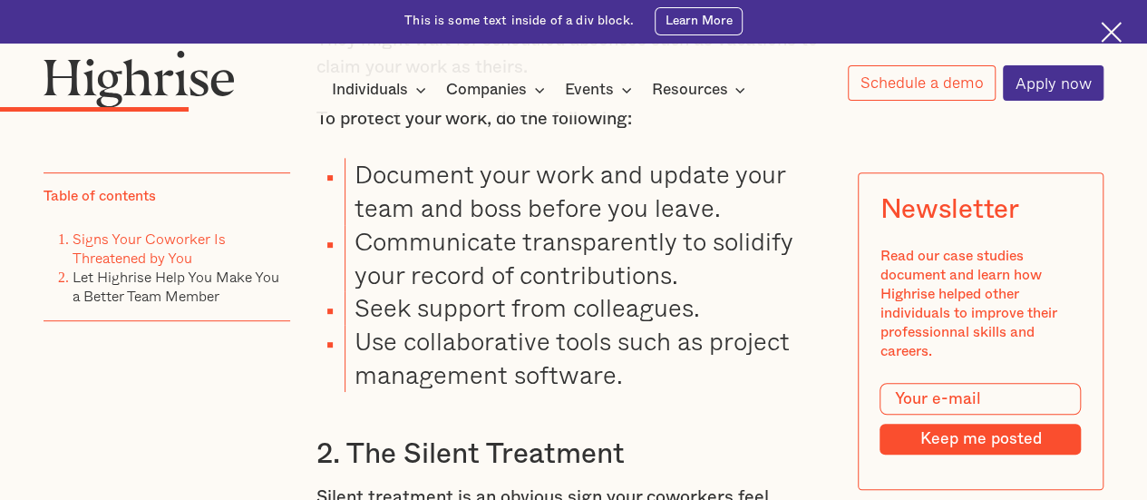
drag, startPoint x: 486, startPoint y: 286, endPoint x: 375, endPoint y: 275, distance: 111.2
click at [483, 286] on li "Communicate transparently to solidify your record of contributions." at bounding box center [588, 258] width 486 height 67
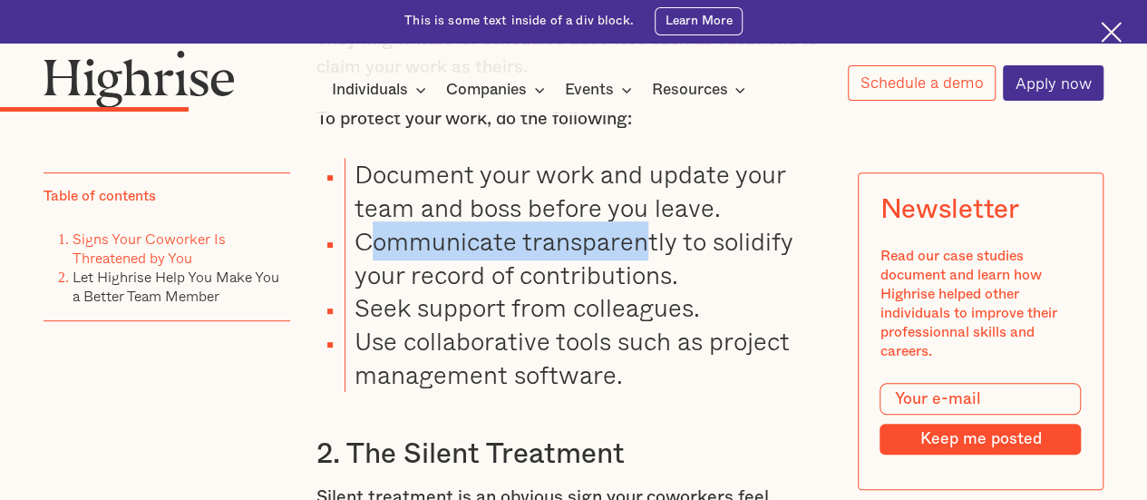
drag, startPoint x: 375, startPoint y: 275, endPoint x: 642, endPoint y: 287, distance: 266.9
click at [642, 287] on li "Communicate transparently to solidify your record of contributions." at bounding box center [588, 258] width 486 height 67
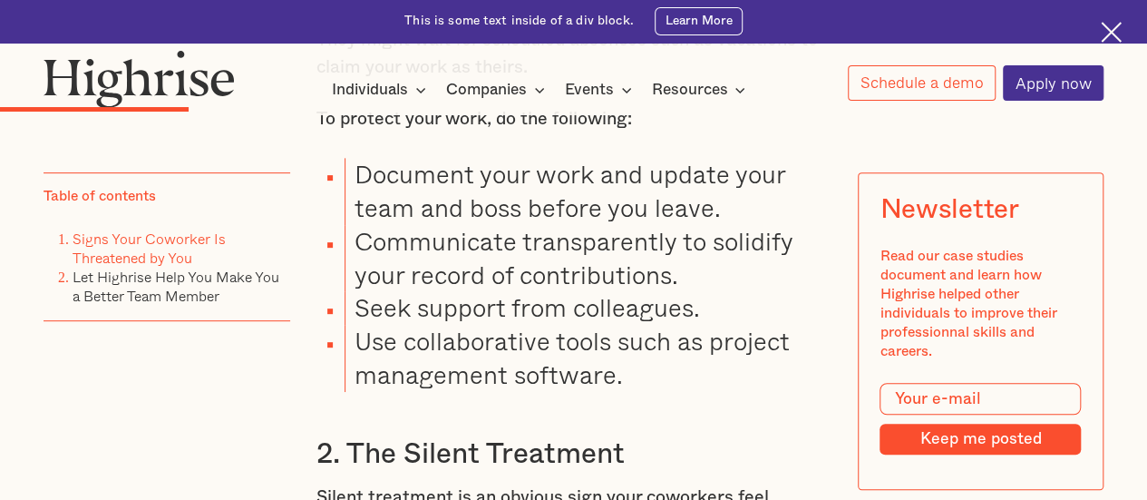
click at [611, 292] on li "Communicate transparently to solidify your record of contributions." at bounding box center [588, 258] width 486 height 67
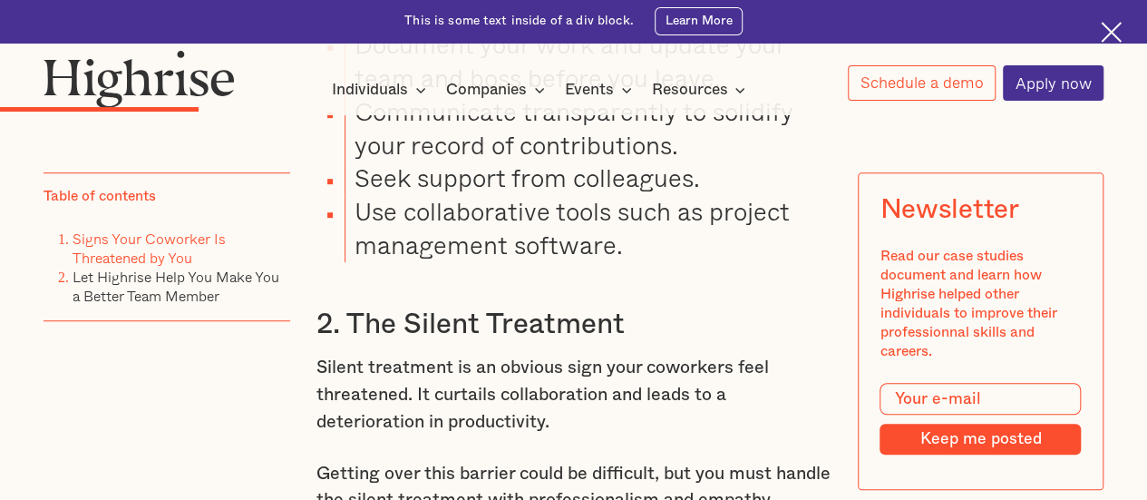
scroll to position [3808, 0]
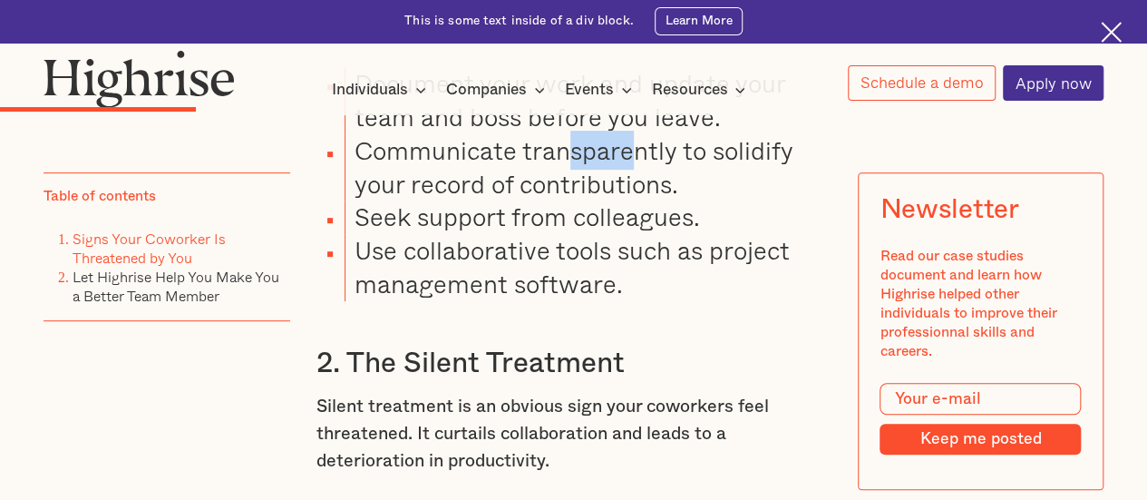
drag, startPoint x: 561, startPoint y: 204, endPoint x: 633, endPoint y: 191, distance: 72.8
click at [633, 191] on li "Communicate transparently to solidify your record of contributions." at bounding box center [588, 167] width 486 height 67
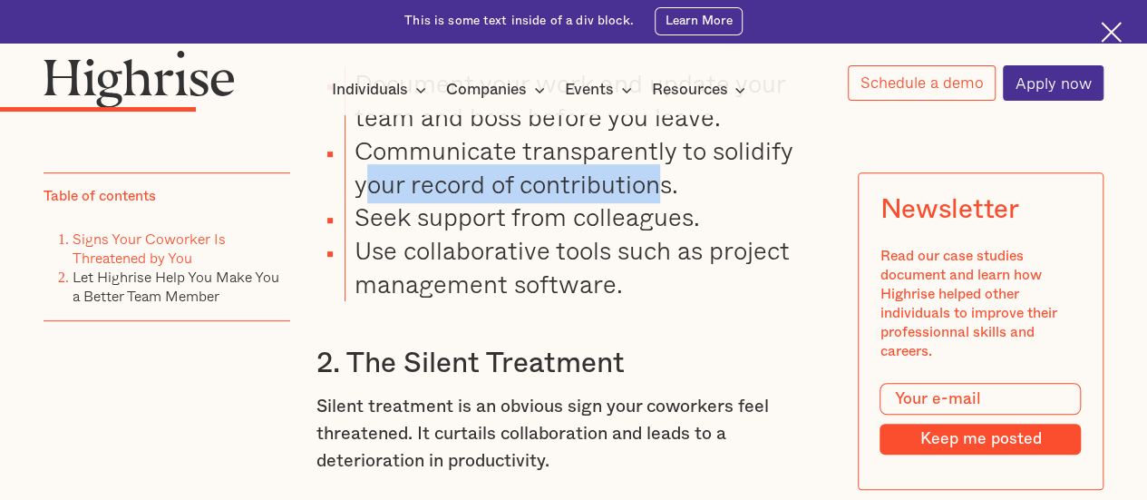
drag, startPoint x: 361, startPoint y: 208, endPoint x: 657, endPoint y: 222, distance: 296.0
click at [657, 201] on li "Communicate transparently to solidify your record of contributions." at bounding box center [588, 167] width 486 height 67
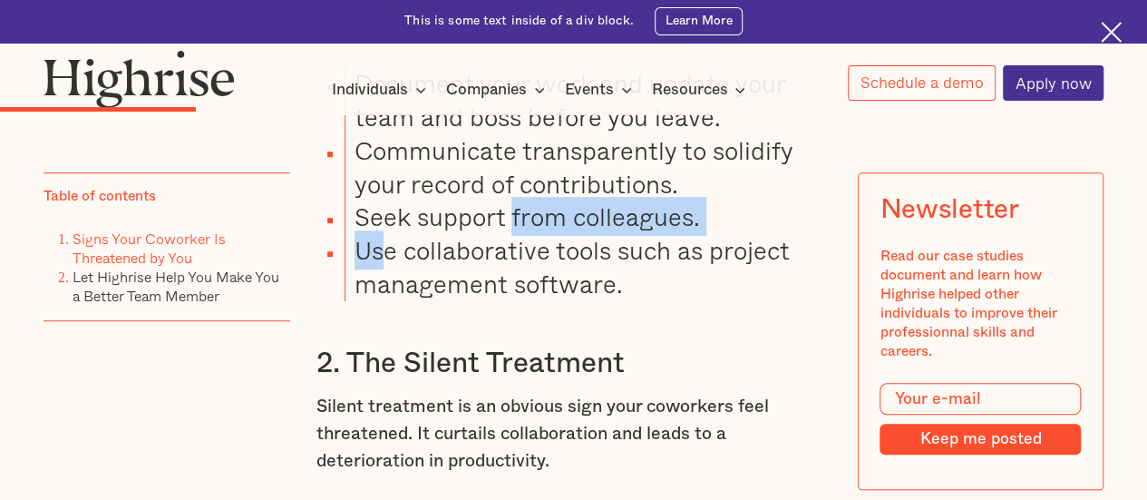
drag, startPoint x: 455, startPoint y: 268, endPoint x: 515, endPoint y: 270, distance: 59.9
click at [513, 267] on ul "Document your work and update your team and boss before you leave. Communicate …" at bounding box center [563, 183] width 536 height 233
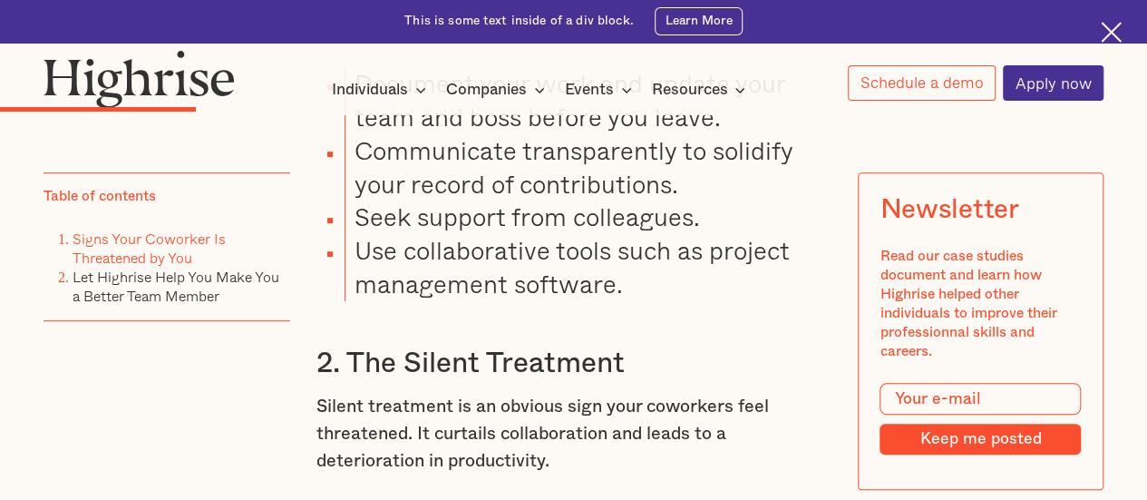
click at [505, 301] on li "Use collaborative tools such as project management software." at bounding box center [588, 267] width 486 height 67
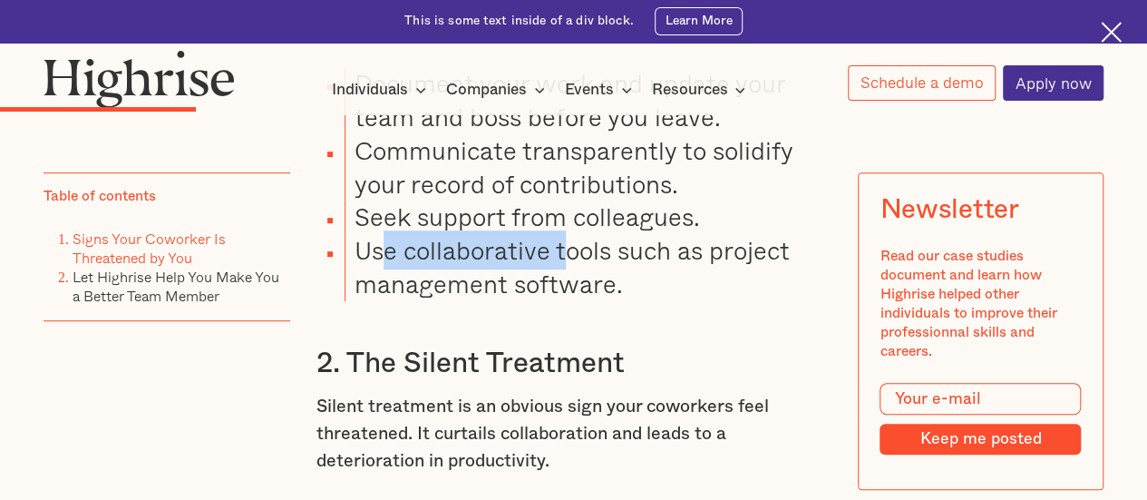
drag, startPoint x: 375, startPoint y: 293, endPoint x: 571, endPoint y: 298, distance: 195.9
click at [571, 298] on li "Use collaborative tools such as project management software." at bounding box center [588, 267] width 486 height 67
